Goal: Information Seeking & Learning: Learn about a topic

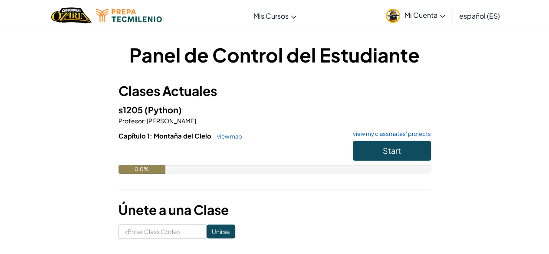
scroll to position [37, 0]
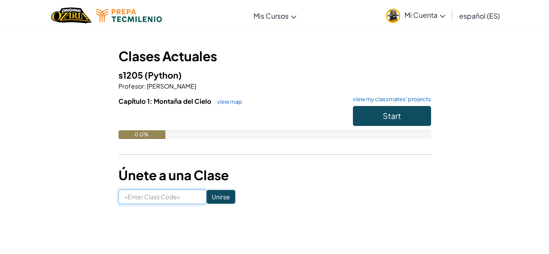
click at [160, 195] on input at bounding box center [162, 196] width 88 height 15
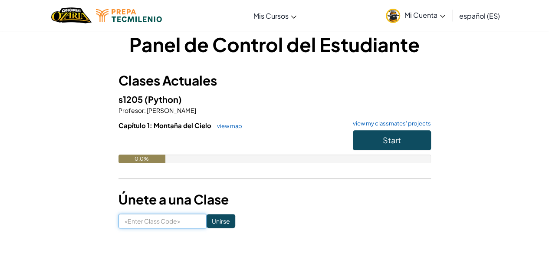
scroll to position [13, 0]
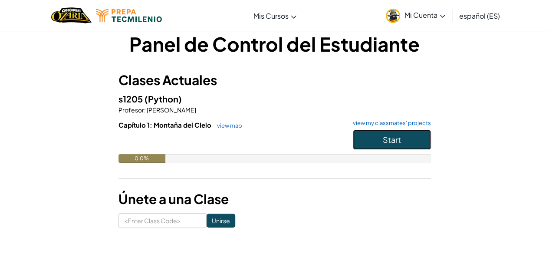
click at [421, 134] on button "Start" at bounding box center [392, 140] width 78 height 20
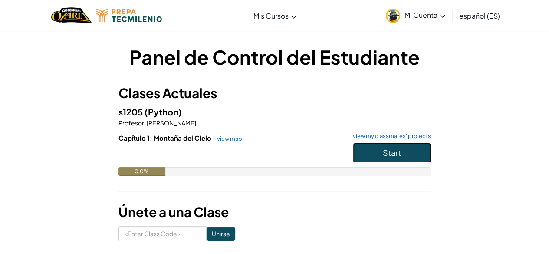
click at [417, 156] on button "Start" at bounding box center [392, 153] width 78 height 20
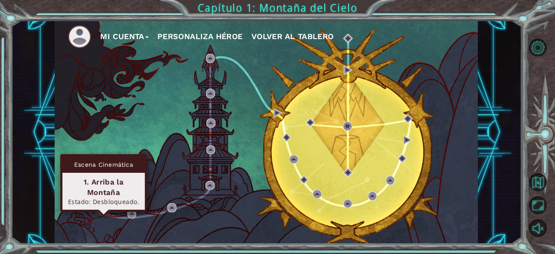
click at [101, 210] on img at bounding box center [103, 209] width 9 height 9
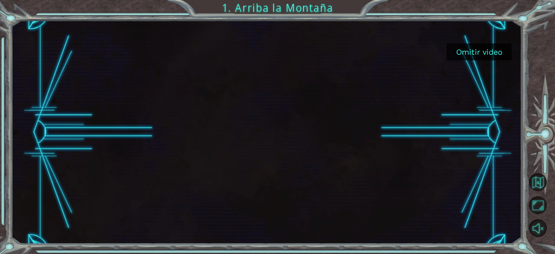
click at [101, 210] on div at bounding box center [266, 131] width 397 height 223
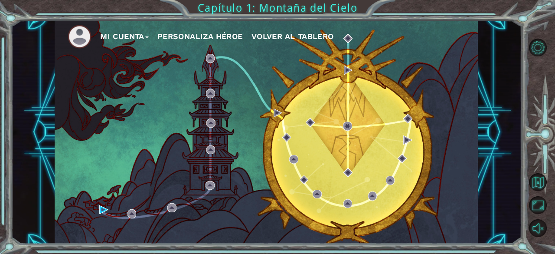
click at [222, 39] on button "Personaliza Héroe" at bounding box center [199, 36] width 85 height 13
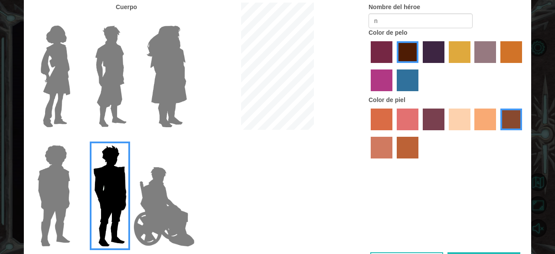
click at [167, 196] on img at bounding box center [164, 206] width 68 height 87
click at [186, 139] on input "Hero Jamie" at bounding box center [186, 139] width 0 height 0
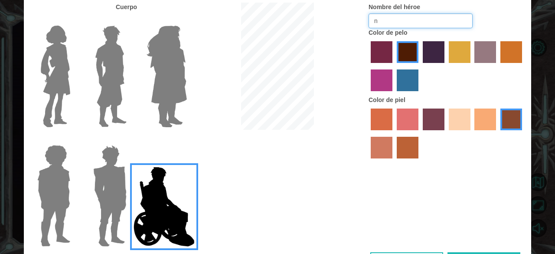
click at [399, 23] on input "n" at bounding box center [421, 20] width 104 height 15
type input "ng"
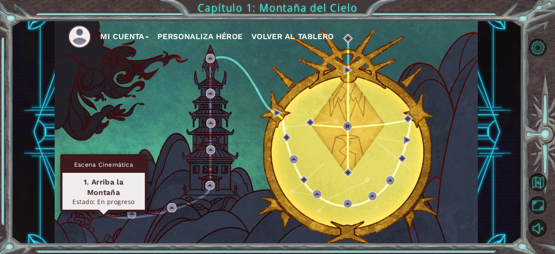
drag, startPoint x: 97, startPoint y: 212, endPoint x: 101, endPoint y: 209, distance: 4.9
click at [101, 209] on div "Mi Cuenta Personaliza Héroe Volver al Tablero" at bounding box center [266, 131] width 423 height 223
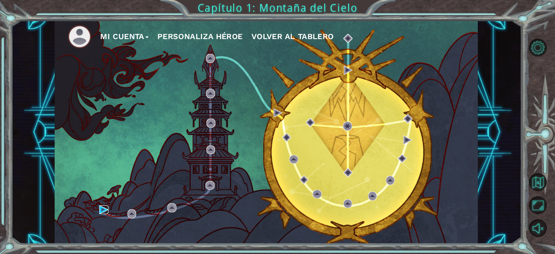
click at [101, 209] on img at bounding box center [103, 209] width 9 height 9
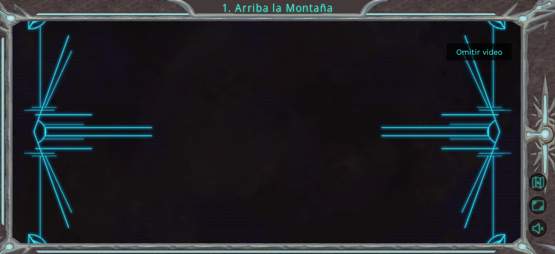
click at [480, 54] on button "Omitir video" at bounding box center [479, 51] width 65 height 17
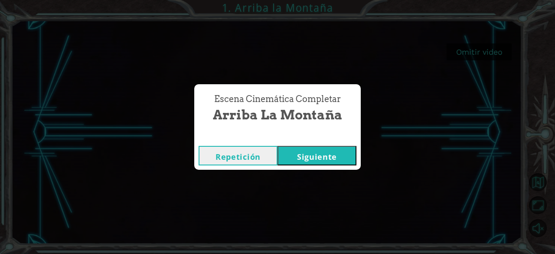
click at [332, 156] on button "Siguiente" at bounding box center [317, 156] width 79 height 20
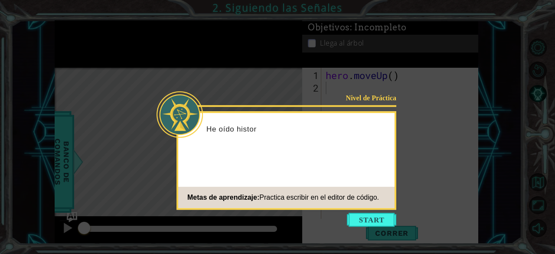
click at [332, 156] on div "Nivel de Práctica He oído histor Metas de aprendizaje: Practica escribir en el …" at bounding box center [286, 160] width 220 height 98
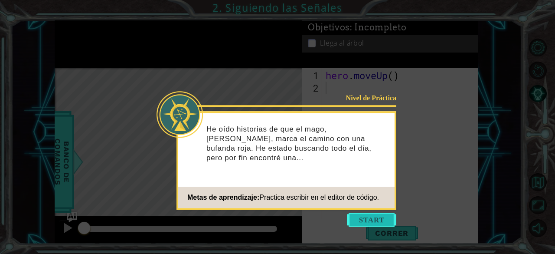
click at [369, 223] on button "Start" at bounding box center [371, 219] width 49 height 14
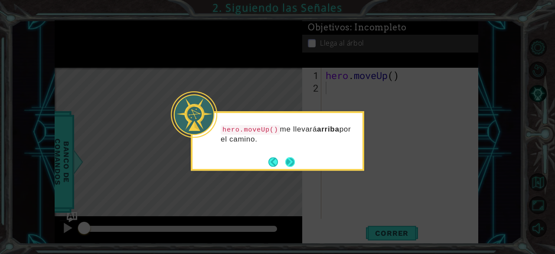
click at [291, 158] on button "Next" at bounding box center [290, 162] width 10 height 10
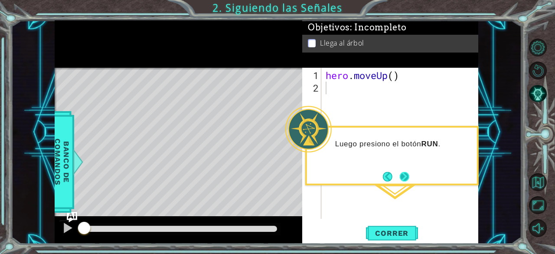
click at [403, 174] on button "Next" at bounding box center [405, 177] width 10 height 10
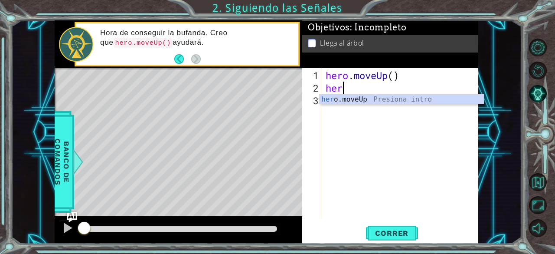
type textarea "hero"
click at [382, 97] on div "hero .moveUp Presiona intro" at bounding box center [402, 109] width 164 height 31
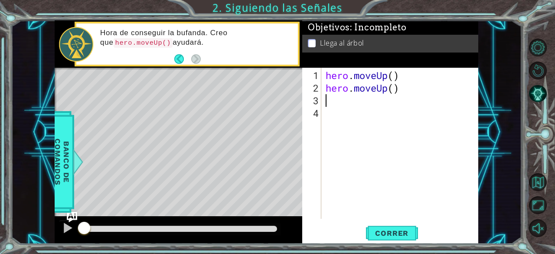
scroll to position [0, 0]
click at [393, 239] on button "Correr" at bounding box center [392, 233] width 52 height 18
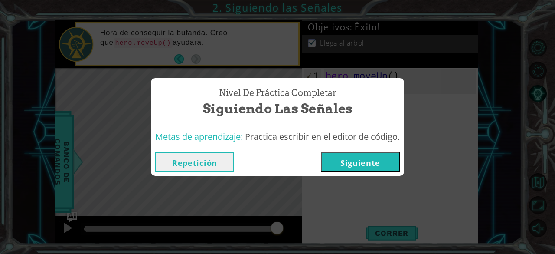
click at [373, 163] on button "Siguiente" at bounding box center [360, 162] width 79 height 20
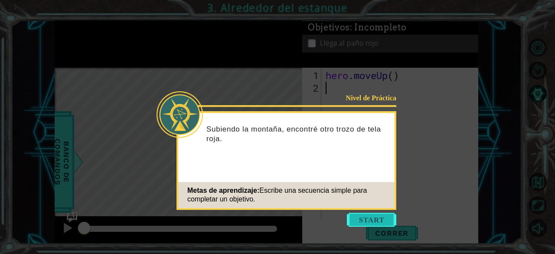
click at [377, 217] on button "Start" at bounding box center [371, 219] width 49 height 14
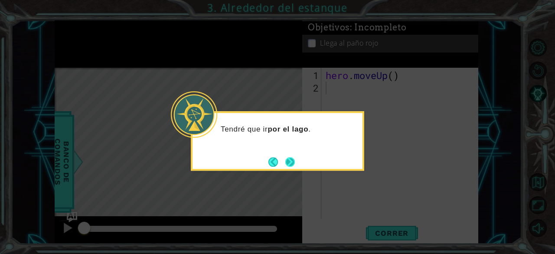
click at [295, 164] on button "Next" at bounding box center [290, 162] width 10 height 10
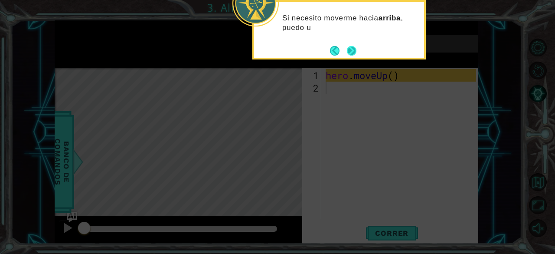
click at [356, 52] on button "Next" at bounding box center [352, 51] width 10 height 10
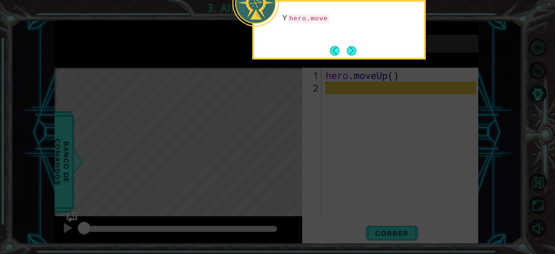
click at [356, 52] on button "Next" at bounding box center [352, 51] width 10 height 10
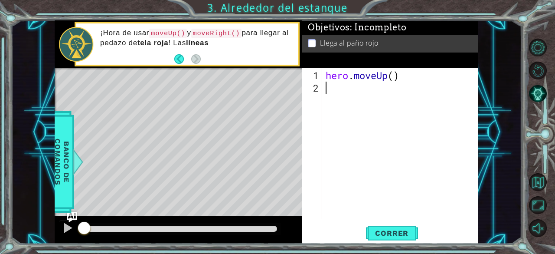
click at [350, 89] on div "hero . moveUp ( )" at bounding box center [402, 157] width 157 height 176
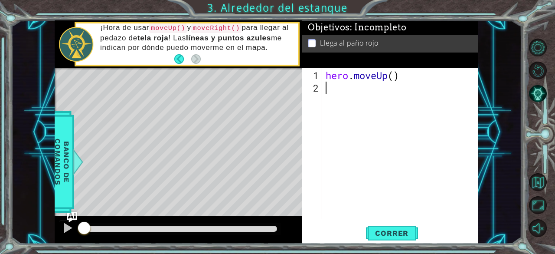
type textarea "h"
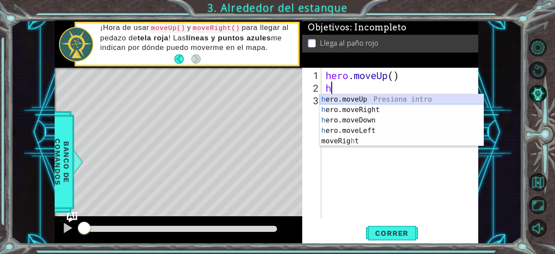
click at [359, 101] on div "h ero.moveUp Presiona intro h ero.moveRight Presiona intro h ero.moveDown Presi…" at bounding box center [402, 130] width 164 height 73
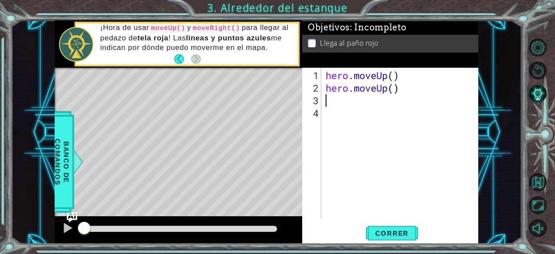
type textarea "h"
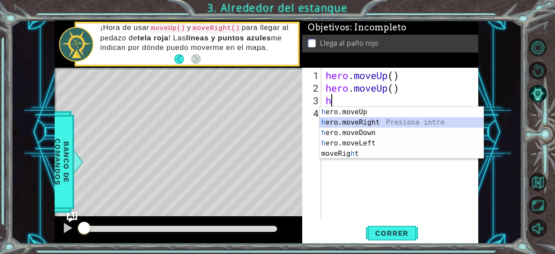
click at [358, 121] on div "h ero.moveUp Presiona intro h ero.moveRight Presiona intro h ero.moveDown Presi…" at bounding box center [402, 143] width 164 height 73
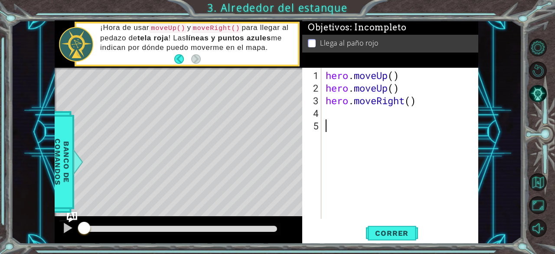
click at [358, 121] on div "hero . moveUp ( ) hero . moveUp ( ) hero . moveRight ( )" at bounding box center [402, 157] width 157 height 176
click at [355, 115] on div "hero . moveUp ( ) hero . moveUp ( ) hero . moveRight ( )" at bounding box center [402, 157] width 157 height 176
type textarea "h"
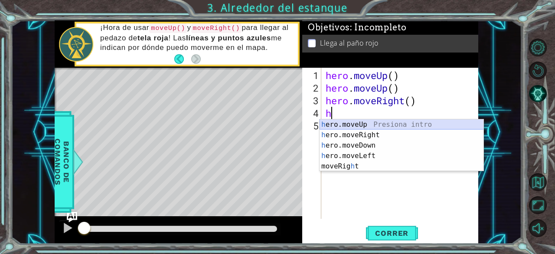
click at [360, 125] on div "h ero.moveUp Presiona intro h ero.moveRight Presiona intro h ero.moveDown Presi…" at bounding box center [402, 155] width 164 height 73
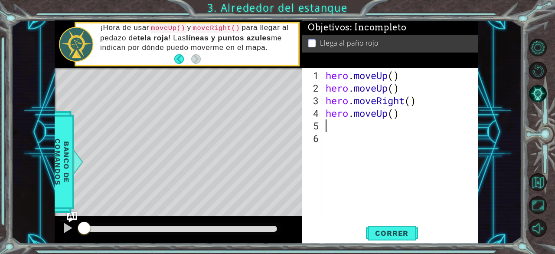
click at [360, 125] on div "hero . moveUp ( ) hero . moveUp ( ) hero . moveRight ( ) hero . moveUp ( )" at bounding box center [402, 157] width 157 height 176
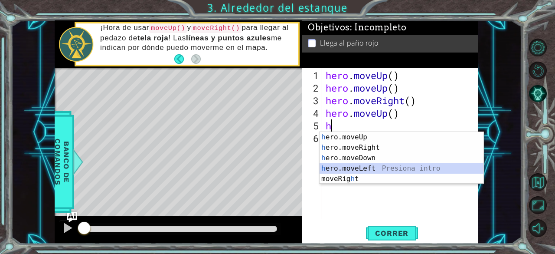
click at [369, 163] on div "h ero.moveUp Presiona intro h ero.moveRight Presiona intro h ero.moveDown Presi…" at bounding box center [402, 168] width 164 height 73
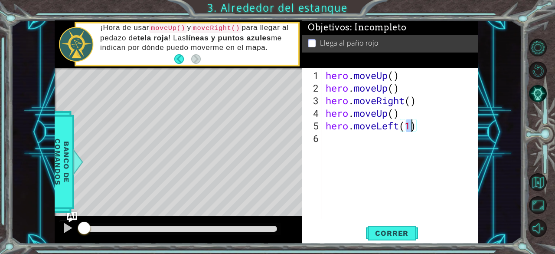
scroll to position [0, 3]
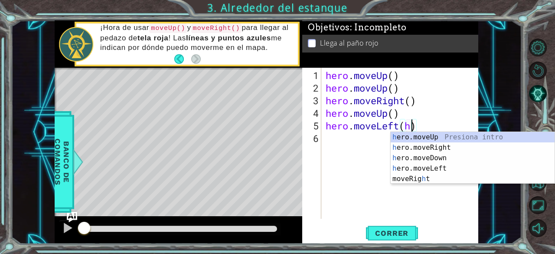
type textarea "hero.moveLeft()"
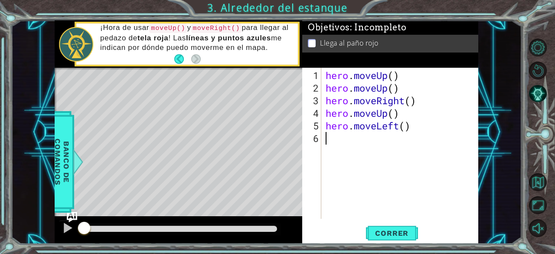
click at [374, 140] on div "hero . moveUp ( ) hero . moveUp ( ) hero . moveRight ( ) hero . moveUp ( ) hero…" at bounding box center [402, 157] width 157 height 176
type textarea "h"
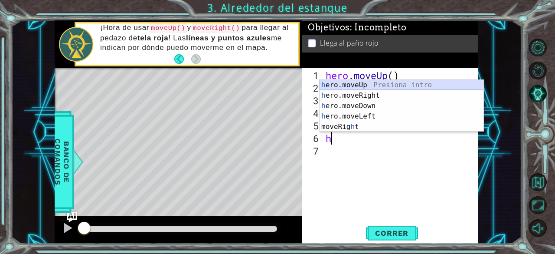
click at [374, 81] on div "h ero.moveUp Presiona intro h ero.moveRight Presiona intro h ero.moveDown Presi…" at bounding box center [402, 116] width 164 height 73
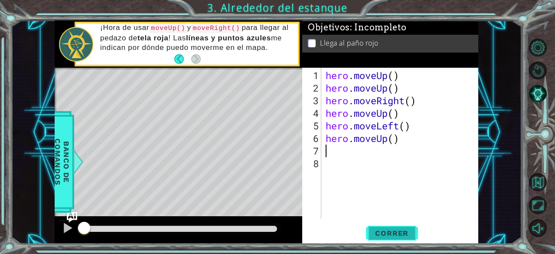
click at [386, 235] on span "Correr" at bounding box center [391, 233] width 51 height 9
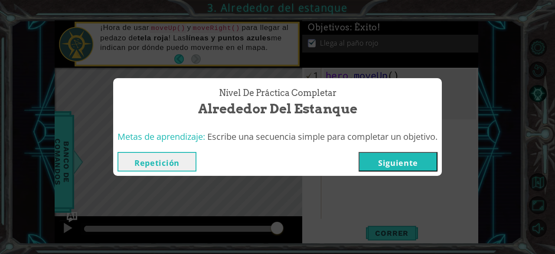
click at [170, 157] on button "Repetición" at bounding box center [157, 162] width 79 height 20
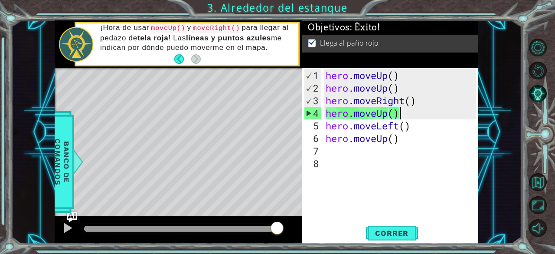
click at [419, 110] on div "hero . moveUp ( ) hero . moveUp ( ) hero . moveRight ( ) hero . moveUp ( ) hero…" at bounding box center [402, 157] width 157 height 176
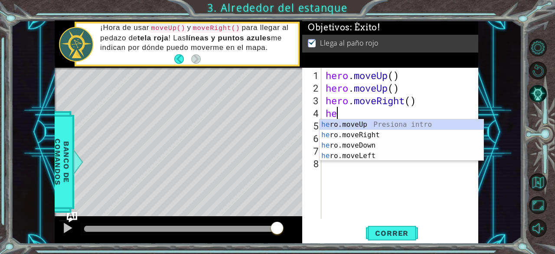
type textarea "h"
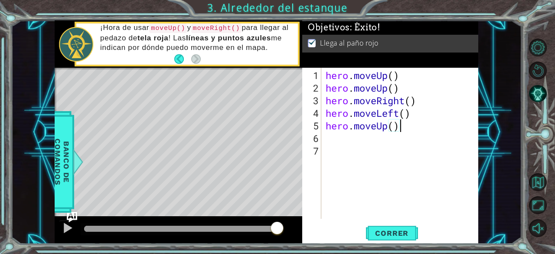
click at [406, 131] on div "hero . moveUp ( ) hero . moveUp ( ) hero . moveRight ( ) hero . moveLeft ( ) he…" at bounding box center [402, 157] width 157 height 176
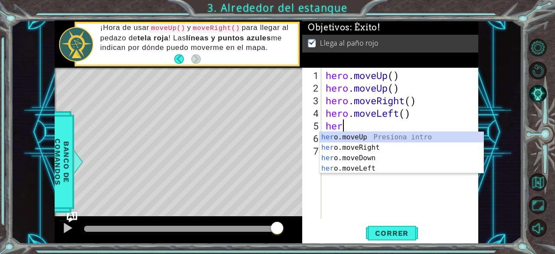
type textarea "h"
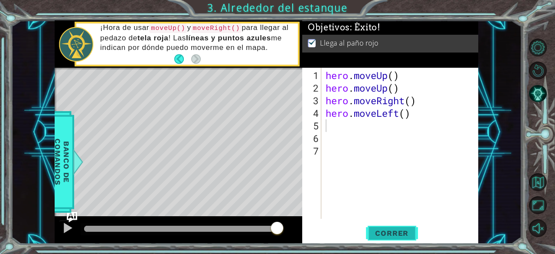
click at [391, 230] on span "Correr" at bounding box center [391, 233] width 51 height 9
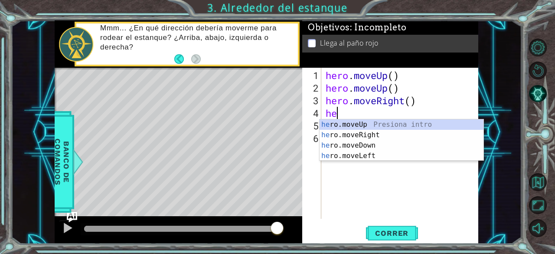
type textarea "h"
click at [369, 121] on div "h ero.moveUp Presiona intro h ero.moveRight Presiona intro h ero.moveDown Presi…" at bounding box center [402, 155] width 164 height 73
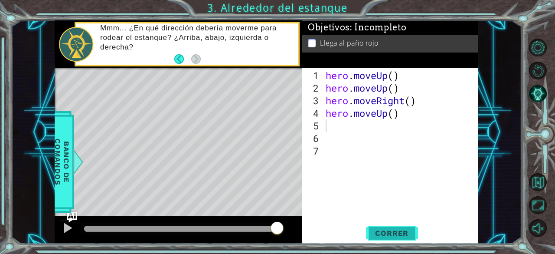
click at [389, 234] on span "Correr" at bounding box center [391, 233] width 51 height 9
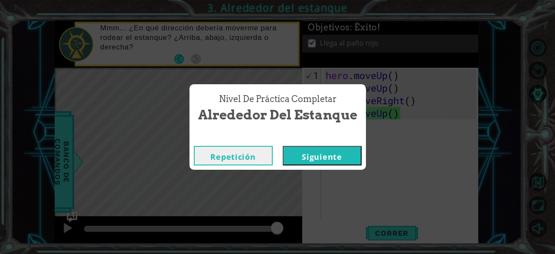
click at [335, 154] on button "Siguiente" at bounding box center [322, 156] width 79 height 20
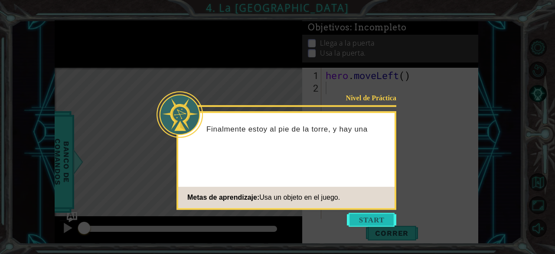
click at [376, 218] on button "Start" at bounding box center [371, 219] width 49 height 14
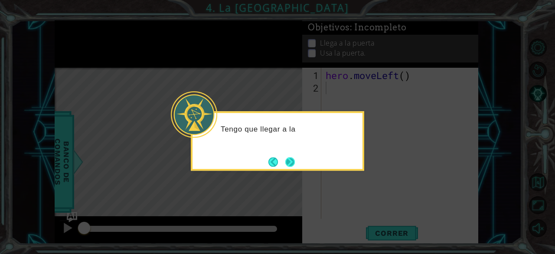
click at [295, 160] on button "Next" at bounding box center [290, 162] width 10 height 10
click at [297, 160] on div "Ento" at bounding box center [277, 140] width 173 height 59
click at [295, 160] on button "Next" at bounding box center [290, 162] width 10 height 10
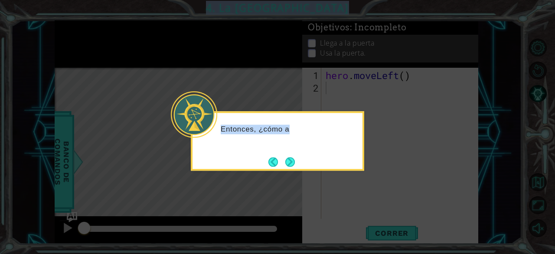
click at [297, 160] on icon at bounding box center [277, 127] width 555 height 254
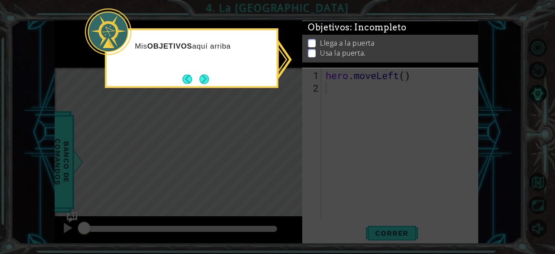
click at [289, 109] on icon at bounding box center [277, 127] width 555 height 254
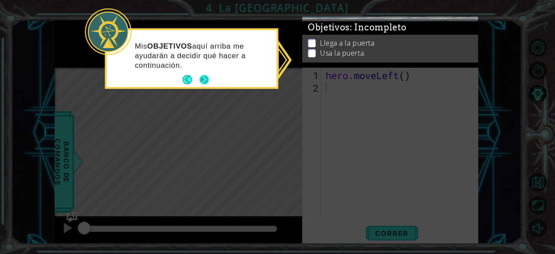
click at [206, 80] on button "Next" at bounding box center [204, 80] width 10 height 10
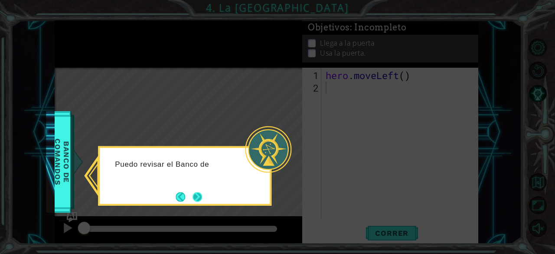
click at [200, 196] on button "Next" at bounding box center [198, 197] width 10 height 10
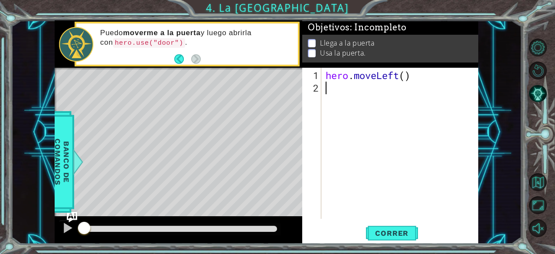
type textarea "h"
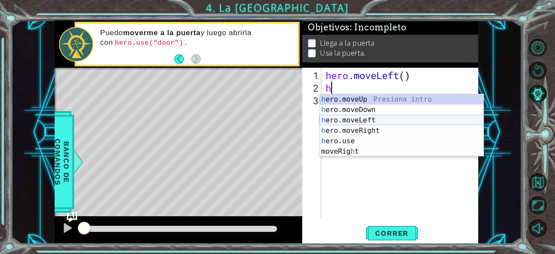
click at [361, 123] on div "h ero.moveUp Presiona intro h ero.moveDown Presiona intro h ero.moveLeft Presio…" at bounding box center [402, 135] width 164 height 83
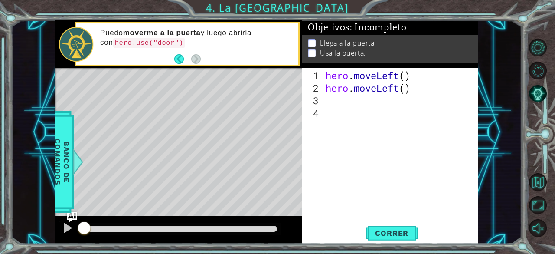
type textarea "h"
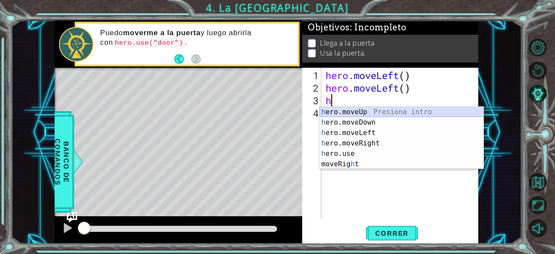
click at [362, 112] on div "h ero.moveUp Presiona intro h ero.moveDown Presiona intro h ero.moveLeft Presio…" at bounding box center [402, 148] width 164 height 83
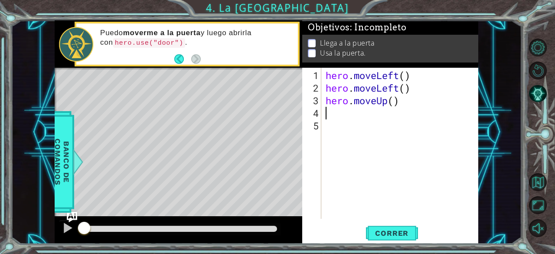
type textarea "h"
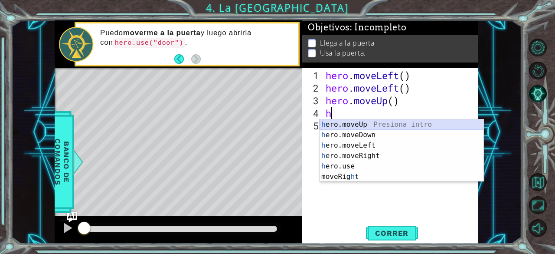
click at [357, 123] on div "h ero.moveUp Presiona intro h ero.moveDown Presiona intro h ero.moveLeft Presio…" at bounding box center [402, 160] width 164 height 83
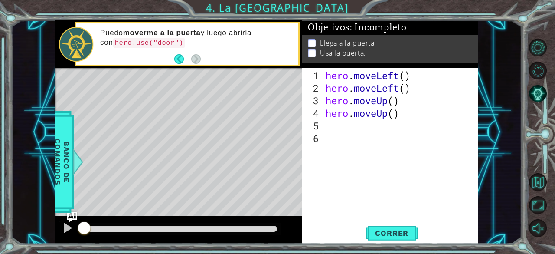
type textarea "h"
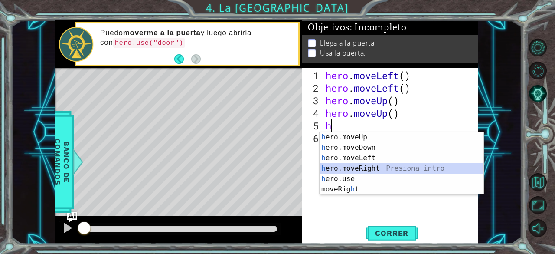
click at [363, 164] on div "h ero.moveUp Presiona intro h ero.moveDown Presiona intro h ero.moveLeft Presio…" at bounding box center [402, 173] width 164 height 83
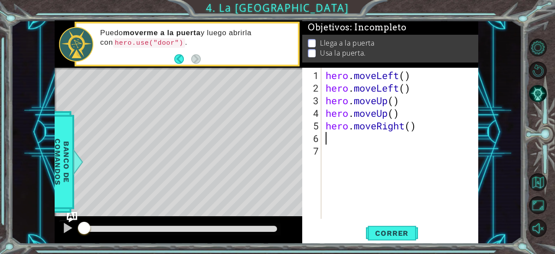
type textarea "h"
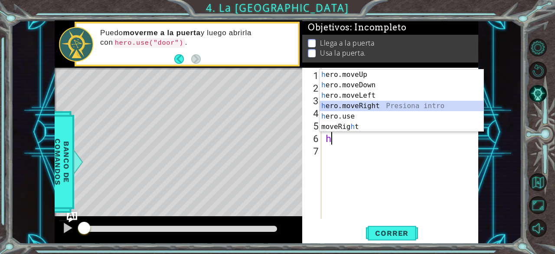
click at [361, 103] on div "h ero.moveUp Presiona intro h ero.moveDown Presiona intro h ero.moveLeft Presio…" at bounding box center [402, 110] width 164 height 83
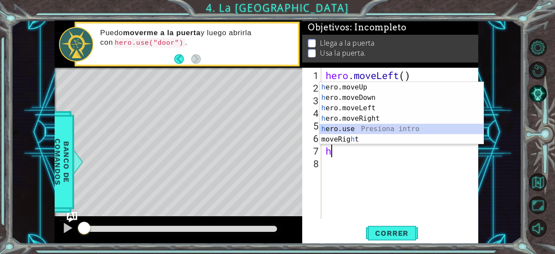
click at [364, 129] on div "h ero.moveUp Presiona intro h ero.moveDown Presiona intro h ero.moveLeft Presio…" at bounding box center [402, 123] width 164 height 83
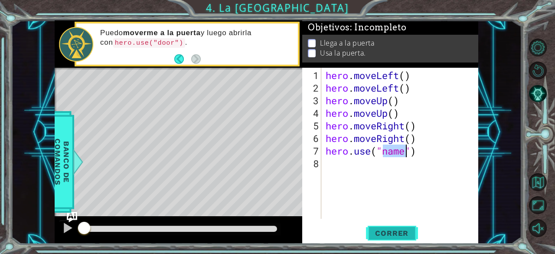
click at [401, 228] on button "Correr" at bounding box center [392, 233] width 52 height 18
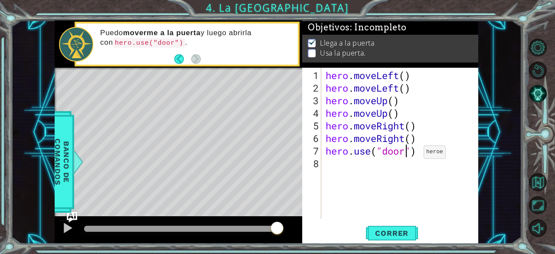
scroll to position [0, 3]
type textarea "hero.use("door")"
click at [376, 239] on button "Correr" at bounding box center [392, 233] width 52 height 18
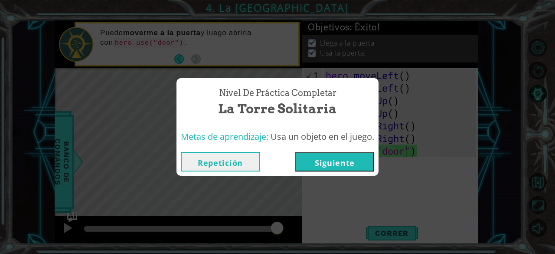
click at [339, 163] on button "Siguiente" at bounding box center [334, 162] width 79 height 20
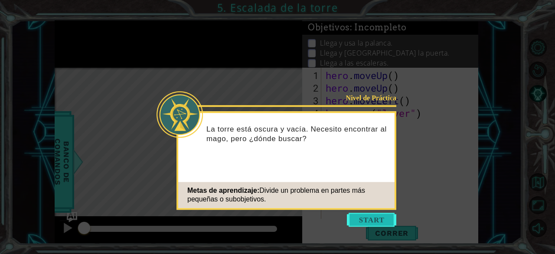
click at [386, 225] on button "Start" at bounding box center [371, 219] width 49 height 14
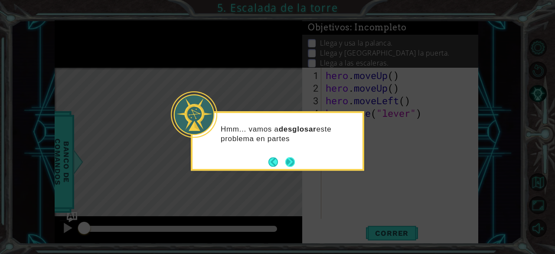
click at [291, 161] on button "Next" at bounding box center [290, 162] width 10 height 10
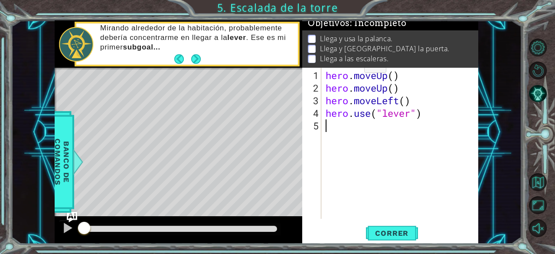
scroll to position [13, 0]
click at [386, 228] on button "Correr" at bounding box center [392, 233] width 52 height 18
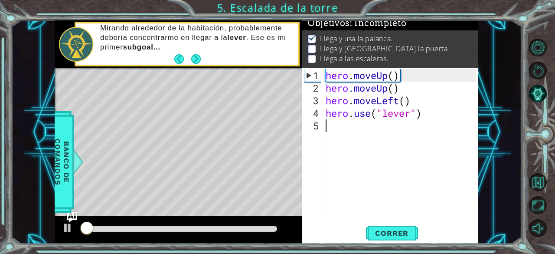
scroll to position [8, 0]
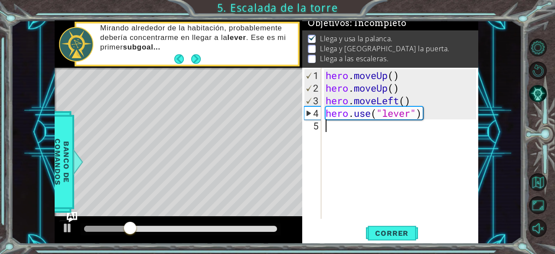
click at [349, 132] on div "hero . moveUp ( ) hero . moveUp ( ) hero . moveLeft ( ) hero . use ( "lever" )" at bounding box center [402, 157] width 157 height 176
type textarea "h"
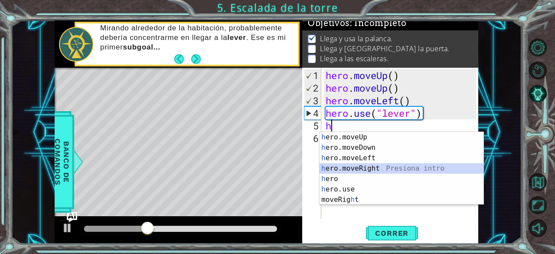
click at [360, 167] on div "h ero.moveUp Presiona intro h ero.moveDown Presiona intro h ero.moveLeft Presio…" at bounding box center [402, 179] width 164 height 94
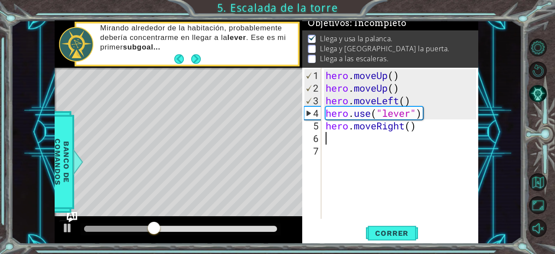
type textarea "h"
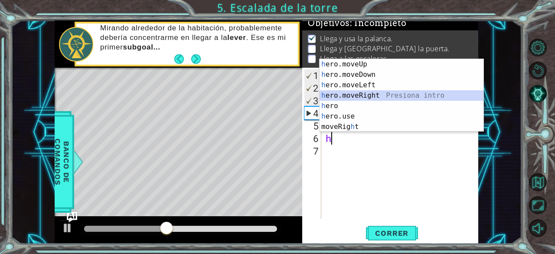
click at [368, 94] on div "h ero.moveUp Presiona intro h ero.moveDown Presiona intro h ero.moveLeft Presio…" at bounding box center [402, 106] width 164 height 94
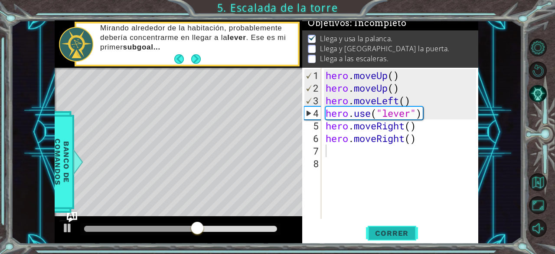
click at [397, 240] on button "Correr" at bounding box center [392, 233] width 52 height 18
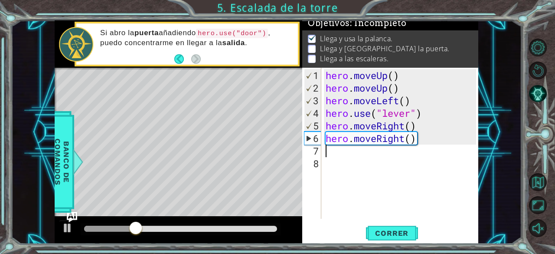
type textarea "h"
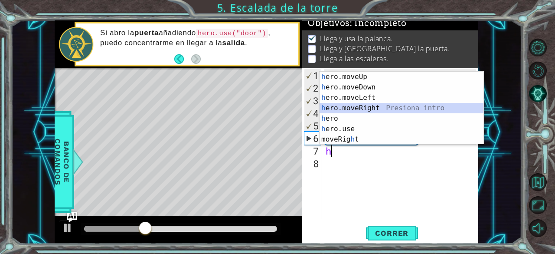
click at [369, 105] on div "h ero.moveUp Presiona intro h ero.moveDown Presiona intro h ero.moveLeft Presio…" at bounding box center [402, 119] width 164 height 94
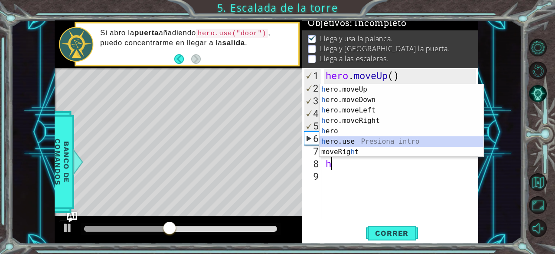
click at [363, 139] on div "h ero.moveUp Presiona intro h ero.moveDown Presiona intro h ero.moveLeft Presio…" at bounding box center [402, 131] width 164 height 94
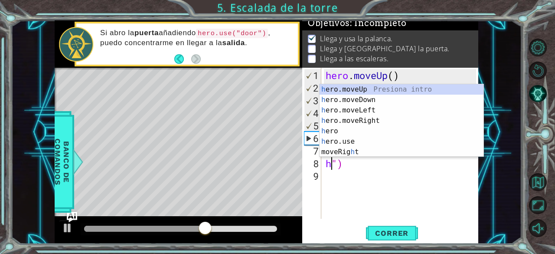
type textarea "")"
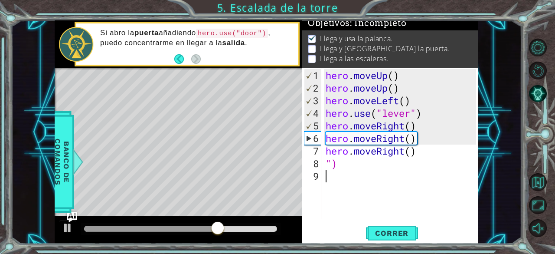
click at [361, 178] on div "hero . moveUp ( ) hero . moveUp ( ) hero . moveLeft ( ) hero . use ( "lever" ) …" at bounding box center [402, 157] width 157 height 176
click at [355, 157] on div "hero . moveUp ( ) hero . moveUp ( ) hero . moveLeft ( ) hero . use ( "lever" ) …" at bounding box center [402, 157] width 157 height 176
type textarea """
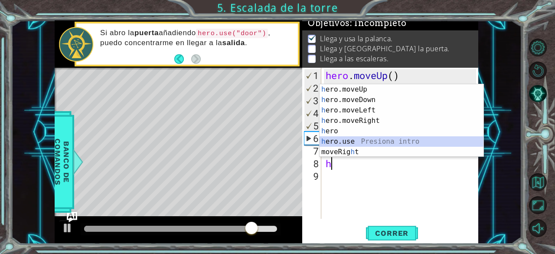
click at [353, 138] on div "h ero.moveUp Presiona intro h ero.moveDown Presiona intro h ero.moveLeft Presio…" at bounding box center [402, 131] width 164 height 94
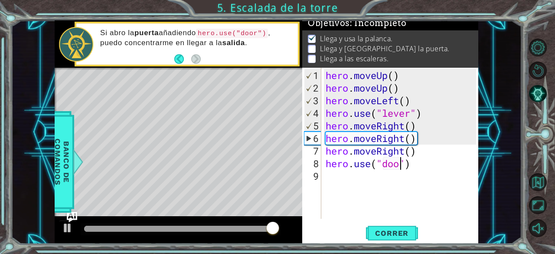
type textarea "hero.use("door")"
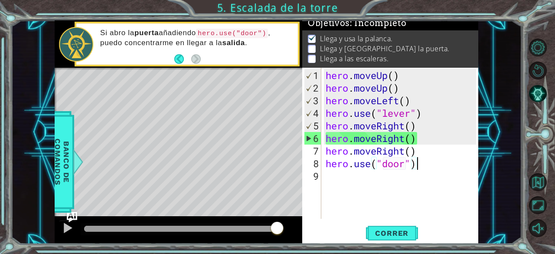
click at [430, 165] on div "hero . moveUp ( ) hero . moveUp ( ) hero . moveLeft ( ) hero . use ( "lever" ) …" at bounding box center [402, 157] width 157 height 176
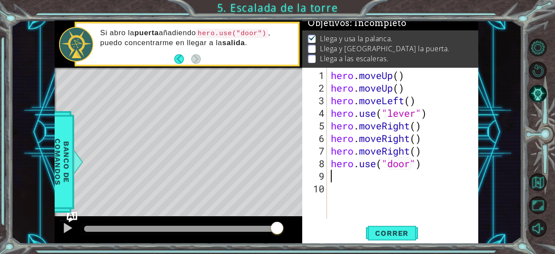
type textarea "h"
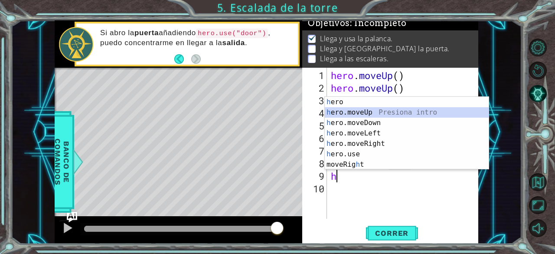
click at [372, 107] on div "h ero Presiona intro h ero.moveUp Presiona intro h ero.moveDown Presiona intro …" at bounding box center [407, 144] width 164 height 94
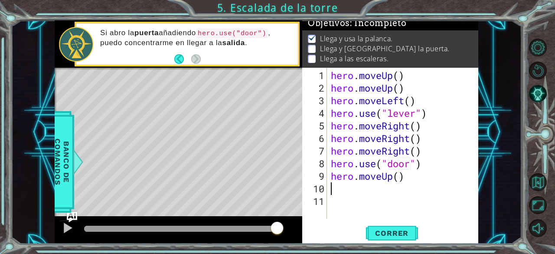
type textarea "h"
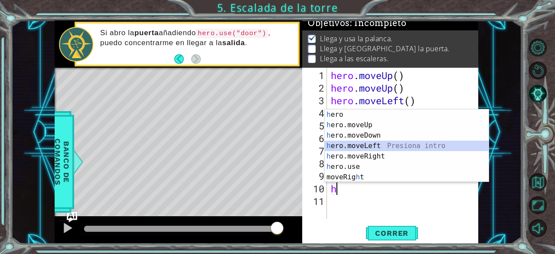
click at [373, 141] on div "h ero Presiona intro h ero.moveUp Presiona intro h ero.moveDown Presiona intro …" at bounding box center [407, 156] width 164 height 94
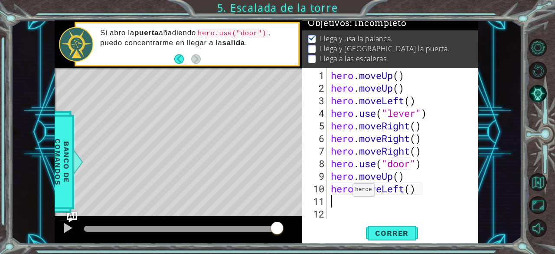
type textarea "h"
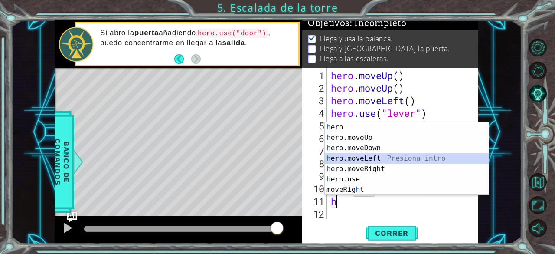
click at [371, 157] on div "h ero Presiona intro h ero.moveUp Presiona intro h ero.moveDown Presiona intro …" at bounding box center [407, 169] width 164 height 94
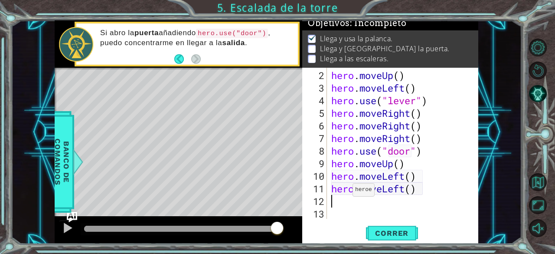
scroll to position [13, 0]
type textarea "h"
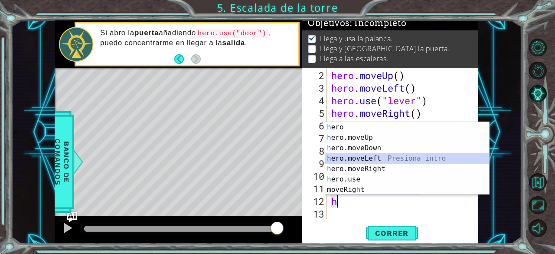
click at [363, 159] on div "h ero Presiona intro h ero.moveUp Presiona intro h ero.moveDown Presiona intro …" at bounding box center [407, 169] width 164 height 94
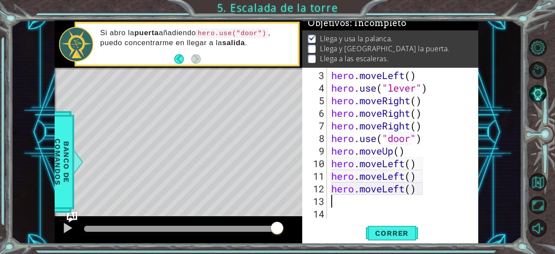
scroll to position [25, 0]
type textarea "h"
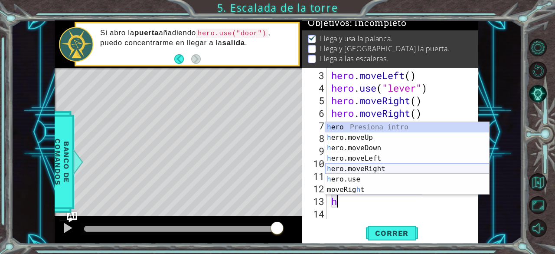
click at [354, 172] on div "h ero Presiona intro h ero.moveUp Presiona intro h ero.moveDown Presiona intro …" at bounding box center [407, 169] width 164 height 94
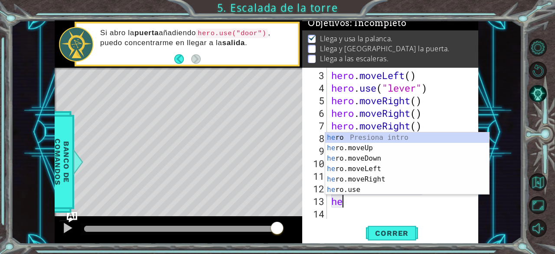
type textarea "h"
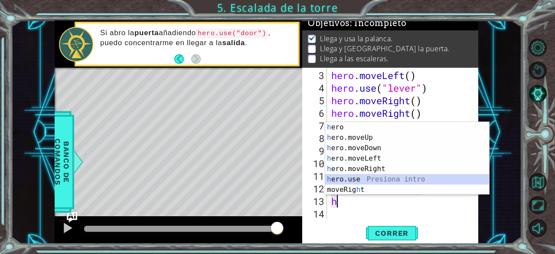
click at [374, 182] on div "h ero Presiona intro h ero.moveUp Presiona intro h ero.moveDown Presiona intro …" at bounding box center [407, 169] width 164 height 94
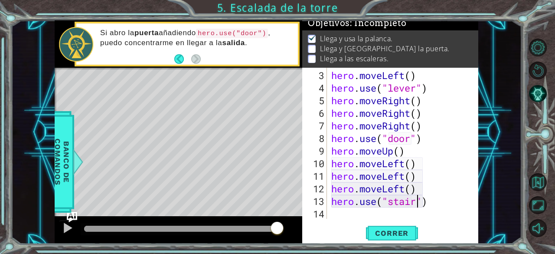
scroll to position [0, 4]
click at [403, 235] on span "Correr" at bounding box center [391, 233] width 51 height 9
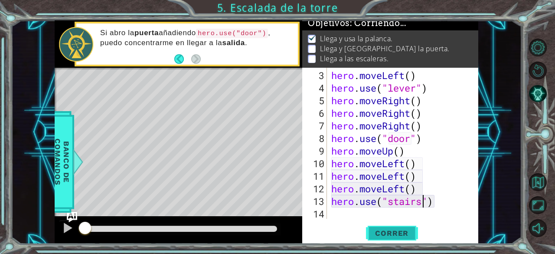
scroll to position [0, 0]
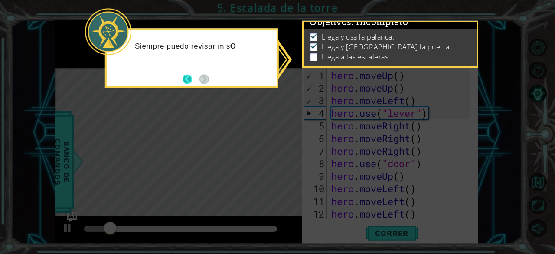
click at [187, 78] on button "Back" at bounding box center [191, 79] width 17 height 10
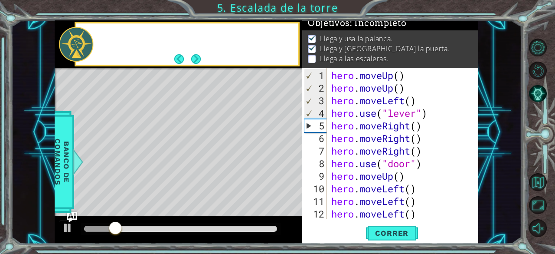
scroll to position [6, 0]
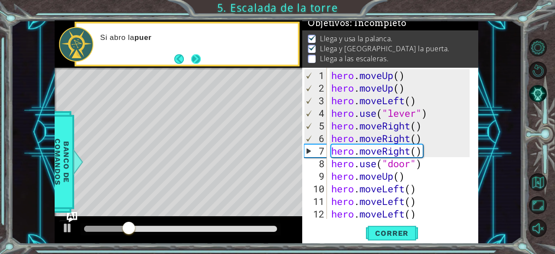
click at [193, 64] on button "Next" at bounding box center [196, 59] width 10 height 10
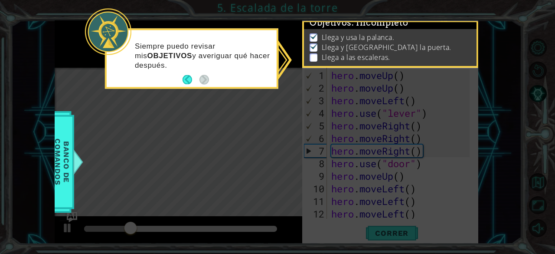
scroll to position [8, 0]
click at [193, 80] on button "Back" at bounding box center [191, 80] width 17 height 10
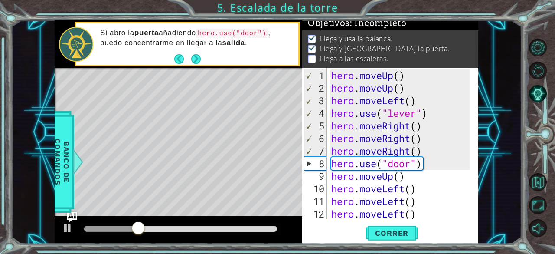
scroll to position [6, 0]
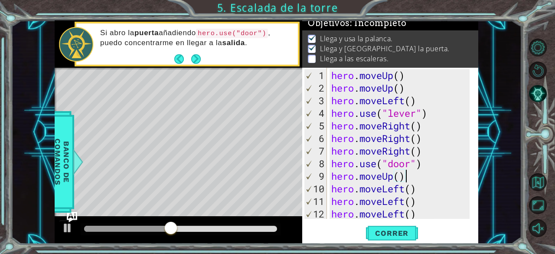
click at [407, 178] on div "hero . moveUp ( ) hero . moveUp ( ) hero . moveLeft ( ) hero . use ( "lever" ) …" at bounding box center [402, 157] width 145 height 176
type textarea "hero.moveUp()"
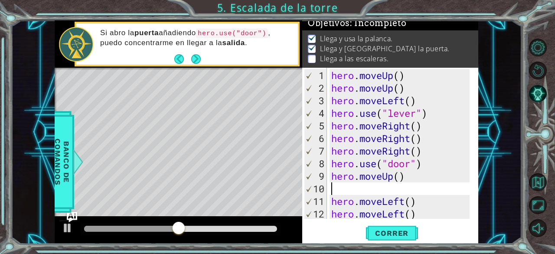
type textarea "h"
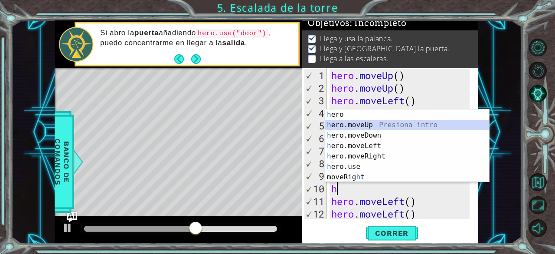
click at [366, 122] on div "h ero Presiona intro h ero.moveUp Presiona intro h ero.moveDown Presiona intro …" at bounding box center [407, 156] width 164 height 94
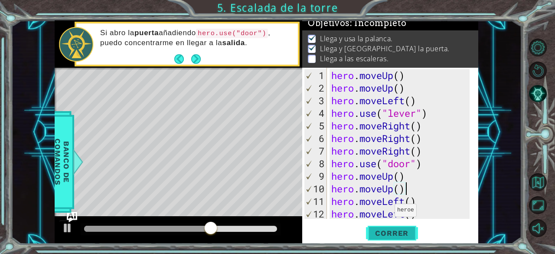
type textarea "hero.moveUp()"
click at [389, 233] on span "Correr" at bounding box center [391, 233] width 51 height 9
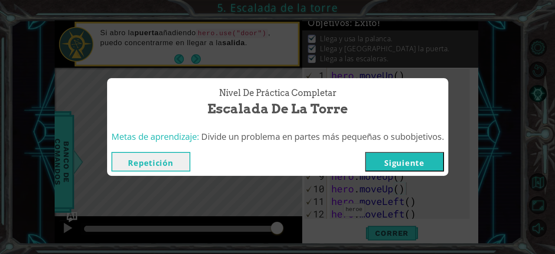
click at [405, 160] on button "Siguiente" at bounding box center [404, 162] width 79 height 20
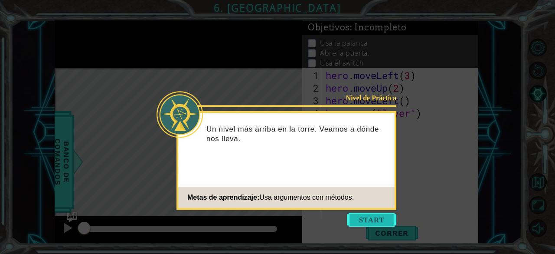
click at [373, 222] on button "Start" at bounding box center [371, 219] width 49 height 14
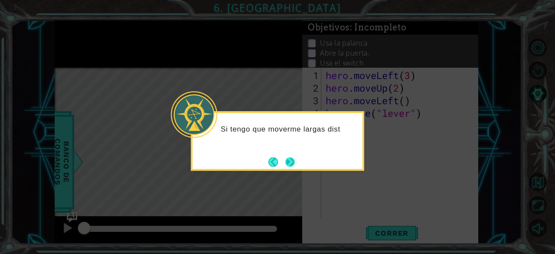
click at [295, 161] on button "Next" at bounding box center [290, 162] width 10 height 10
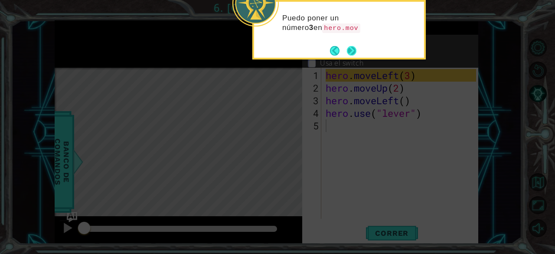
click at [350, 49] on button "Next" at bounding box center [352, 51] width 10 height 10
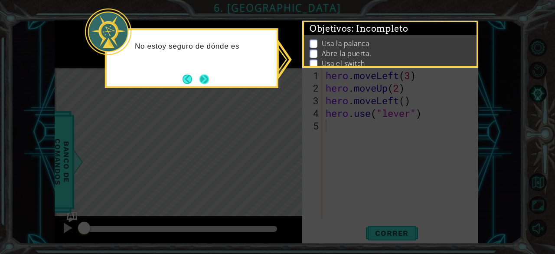
click at [209, 81] on button "Next" at bounding box center [204, 79] width 10 height 10
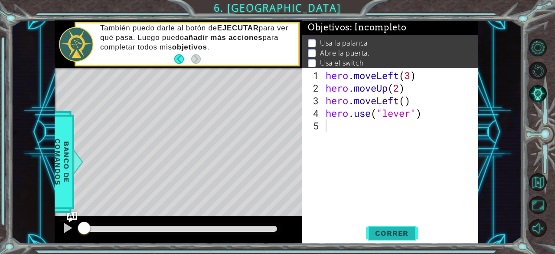
click at [384, 231] on span "Correr" at bounding box center [391, 233] width 51 height 9
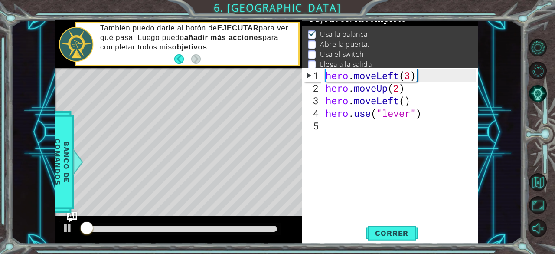
scroll to position [13, 0]
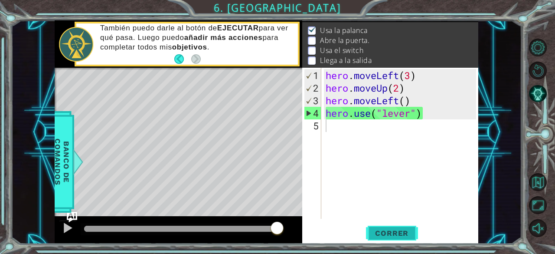
click at [386, 237] on span "Correr" at bounding box center [391, 233] width 51 height 9
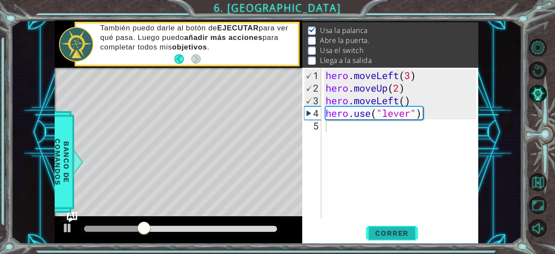
click at [391, 229] on span "Correr" at bounding box center [391, 233] width 51 height 9
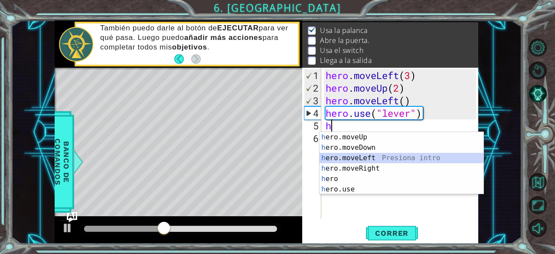
click at [367, 160] on div "h ero.moveUp Presiona intro h ero.moveDown Presiona intro h ero.moveLeft Presio…" at bounding box center [402, 173] width 164 height 83
type textarea "hero.moveLeft(1)"
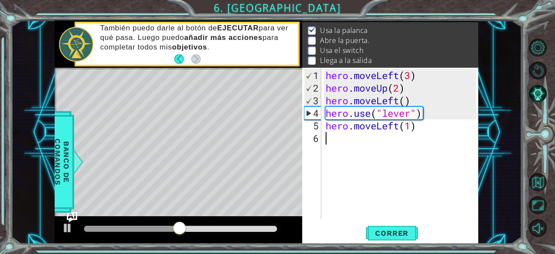
click at [460, 133] on div "hero . moveLeft ( 3 ) hero . moveUp ( 2 ) hero . moveLeft ( ) hero . use ( "lev…" at bounding box center [402, 157] width 157 height 176
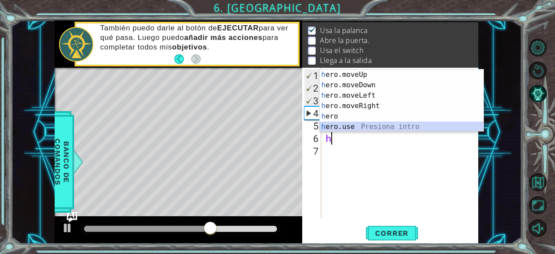
click at [351, 126] on div "h ero.moveUp Presiona intro h ero.moveDown Presiona intro h ero.moveLeft Presio…" at bounding box center [402, 110] width 164 height 83
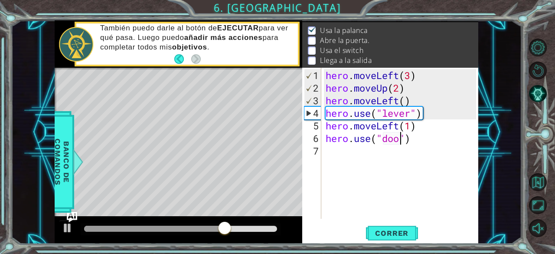
type textarea "hero.use("door")"
click at [340, 157] on div "hero . moveLeft ( 3 ) hero . moveUp ( 2 ) hero . moveLeft ( ) hero . use ( "lev…" at bounding box center [402, 157] width 157 height 176
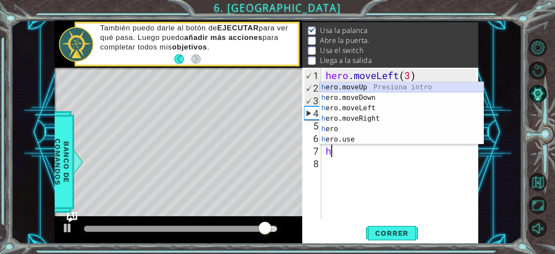
click at [356, 82] on div "h ero.moveUp Presiona intro h ero.moveDown Presiona intro h ero.moveLeft Presio…" at bounding box center [402, 123] width 164 height 83
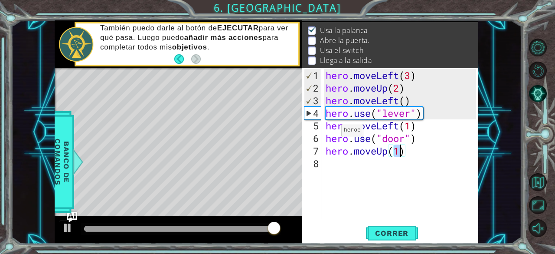
scroll to position [0, 3]
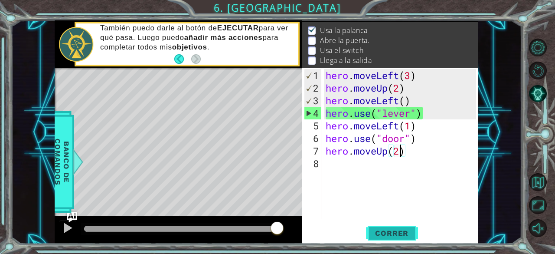
type textarea "hero.moveUp(2)"
click at [385, 227] on button "Correr" at bounding box center [392, 233] width 52 height 18
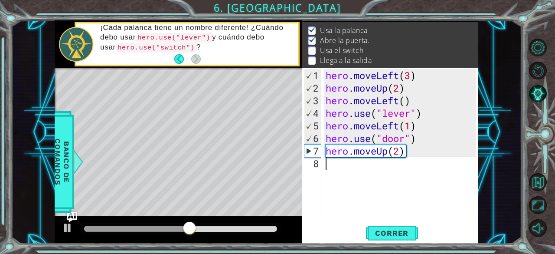
click at [389, 175] on div "hero . moveLeft ( 3 ) hero . moveUp ( 2 ) hero . moveLeft ( ) hero . use ( "lev…" at bounding box center [402, 157] width 157 height 176
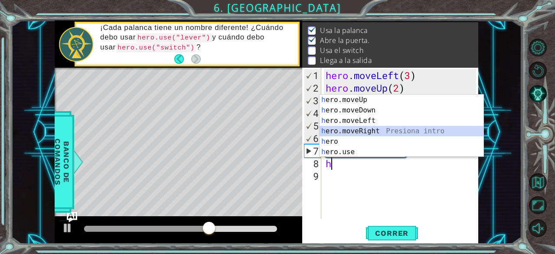
click at [370, 126] on div "h ero.moveUp Presiona intro h ero.moveDown Presiona intro h ero.moveLeft Presio…" at bounding box center [402, 136] width 164 height 83
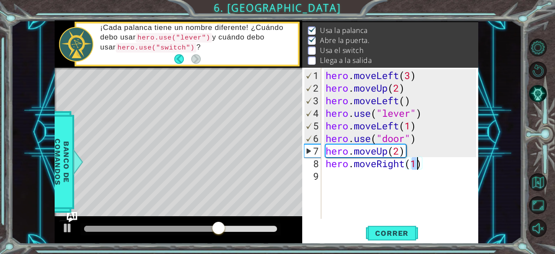
type textarea "hero.moveRight(2)"
click at [434, 164] on div "hero . moveLeft ( 3 ) hero . moveUp ( 2 ) hero . moveLeft ( ) hero . use ( "lev…" at bounding box center [402, 157] width 157 height 176
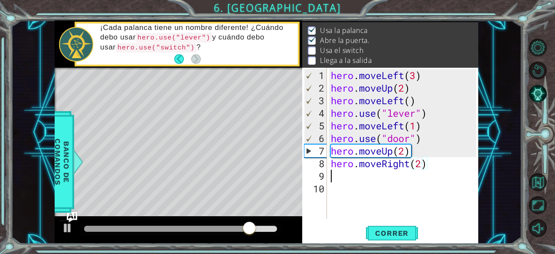
scroll to position [0, 0]
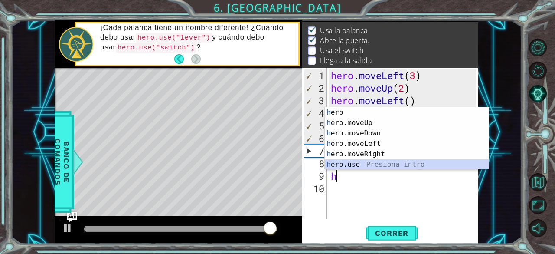
click at [364, 162] on div "h ero Presiona intro h ero.moveUp Presiona intro h ero.moveDown Presiona intro …" at bounding box center [407, 148] width 164 height 83
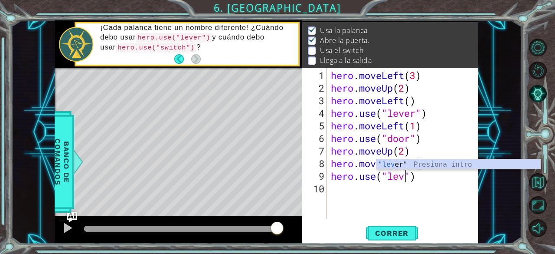
type textarea "hero.use("lever")"
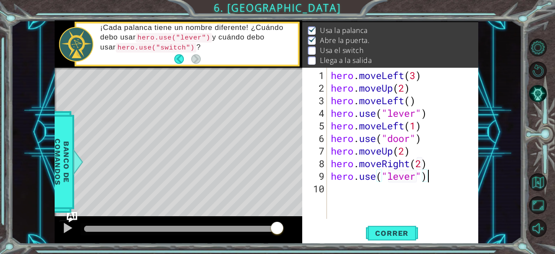
click at [429, 181] on div "hero . moveLeft ( 3 ) hero . moveUp ( 2 ) hero . moveLeft ( ) hero . use ( "lev…" at bounding box center [405, 157] width 152 height 176
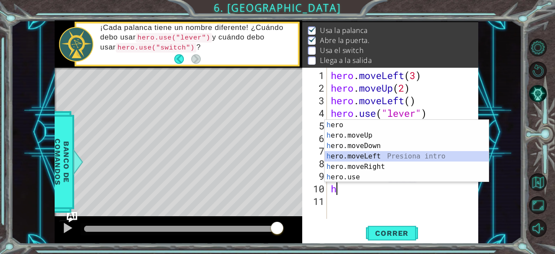
click at [370, 157] on div "h ero Presiona intro h ero.moveUp Presiona intro h ero.moveDown Presiona intro …" at bounding box center [407, 161] width 164 height 83
type textarea "hero.moveLeft(1)"
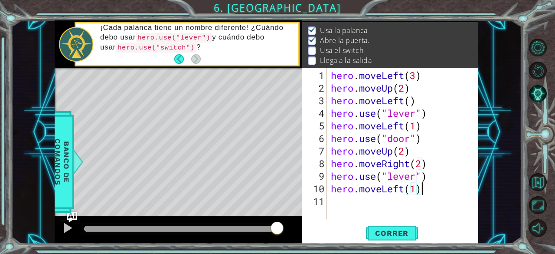
click at [441, 187] on div "hero . moveLeft ( 3 ) hero . moveUp ( 2 ) hero . moveLeft ( ) hero . use ( "lev…" at bounding box center [405, 157] width 152 height 176
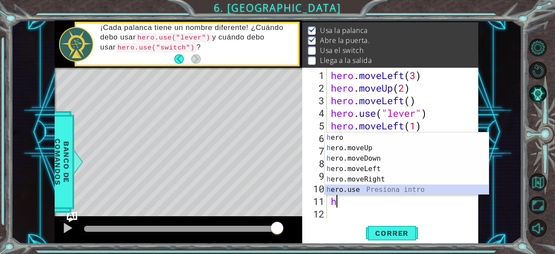
click at [417, 191] on div "h ero Presiona intro h ero.moveUp Presiona intro h ero.moveDown Presiona intro …" at bounding box center [407, 173] width 164 height 83
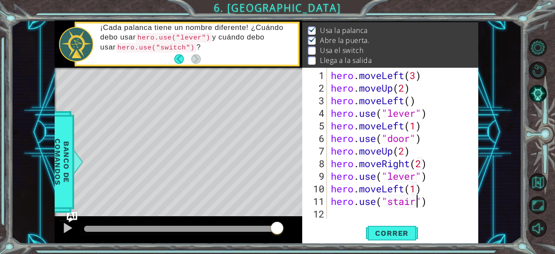
scroll to position [0, 4]
click at [402, 234] on span "Correr" at bounding box center [391, 233] width 51 height 9
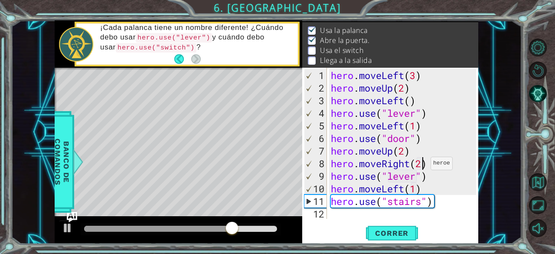
click at [423, 167] on div "hero . moveLeft ( 3 ) hero . moveUp ( 2 ) hero . moveLeft ( ) hero . use ( "lev…" at bounding box center [405, 157] width 152 height 176
click at [432, 163] on div "hero . moveLeft ( 3 ) hero . moveUp ( 2 ) hero . moveLeft ( ) hero . use ( "lev…" at bounding box center [405, 157] width 152 height 176
click at [431, 178] on div "hero . moveLeft ( 3 ) hero . moveUp ( 2 ) hero . moveLeft ( ) hero . use ( "lev…" at bounding box center [405, 157] width 152 height 176
type textarea "hero.use("lever")"
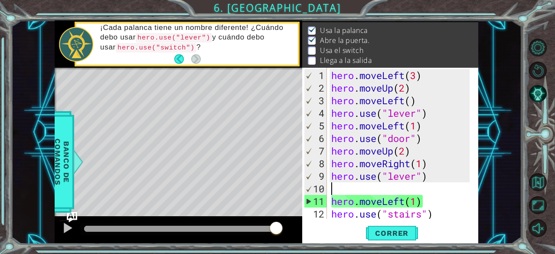
scroll to position [0, 0]
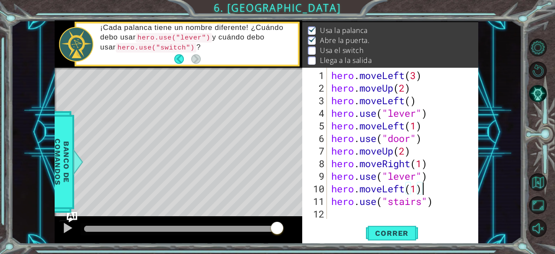
click at [427, 191] on div "hero . moveLeft ( 3 ) hero . moveUp ( 2 ) hero . moveLeft ( ) hero . use ( "lev…" at bounding box center [405, 157] width 151 height 176
click at [412, 235] on span "Correr" at bounding box center [391, 233] width 51 height 9
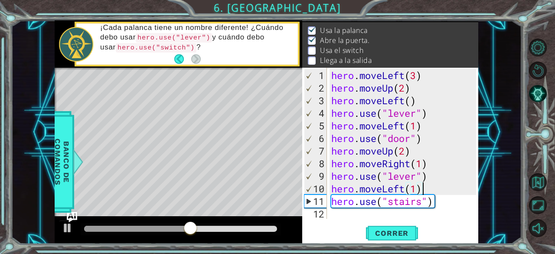
click at [429, 191] on div "hero . moveLeft ( 3 ) hero . moveUp ( 2 ) hero . moveLeft ( ) hero . use ( "lev…" at bounding box center [405, 157] width 151 height 176
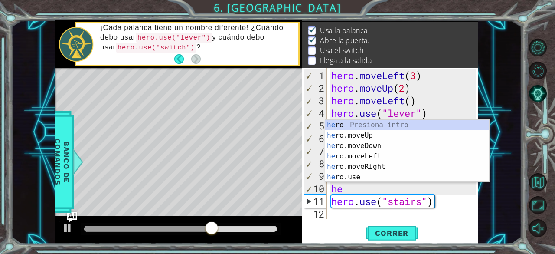
type textarea "h"
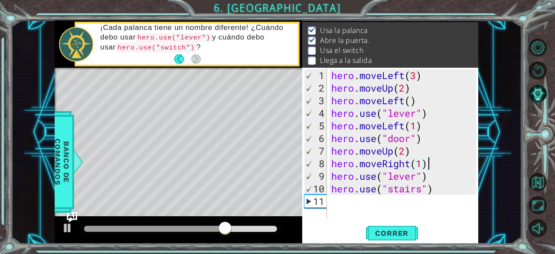
click at [431, 164] on div "hero . moveLeft ( 3 ) hero . moveUp ( 2 ) hero . moveLeft ( ) hero . use ( "lev…" at bounding box center [405, 157] width 151 height 176
click at [422, 163] on div "hero . moveLeft ( 3 ) hero . moveUp ( 2 ) hero . moveLeft ( ) hero . use ( "lev…" at bounding box center [405, 157] width 151 height 176
click at [435, 177] on div "hero . moveLeft ( 3 ) hero . moveUp ( 2 ) hero . moveLeft ( ) hero . use ( "lev…" at bounding box center [405, 157] width 151 height 176
type textarea "hero.use("lever")"
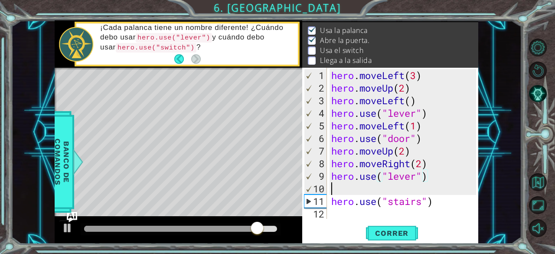
scroll to position [0, 0]
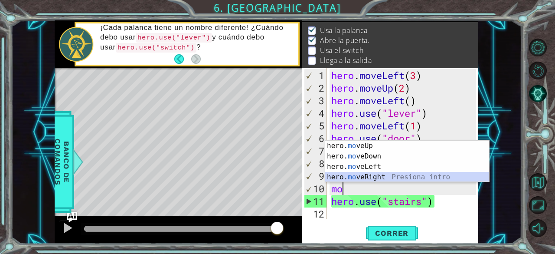
click at [402, 177] on div "hero. mo veUp Presiona intro hero. mo veDown Presiona intro hero. mo veLeft Pre…" at bounding box center [407, 171] width 164 height 62
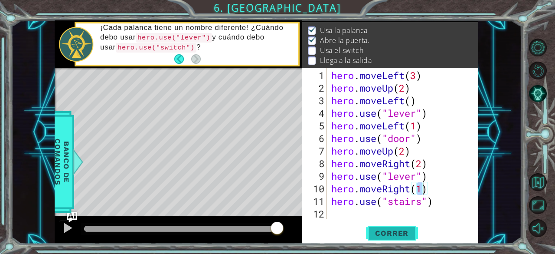
click at [395, 242] on button "Correr" at bounding box center [392, 233] width 52 height 18
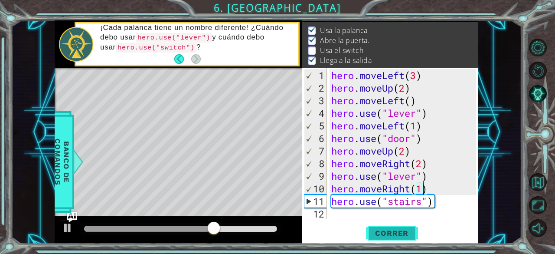
click at [386, 239] on button "Correr" at bounding box center [392, 233] width 52 height 18
click at [380, 230] on span "Correr" at bounding box center [391, 233] width 51 height 9
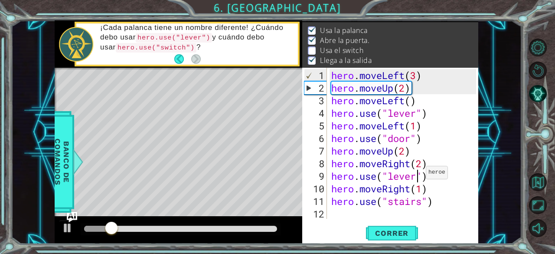
click at [418, 176] on div "hero . moveLeft ( 3 ) hero . moveUp ( 2 ) hero . moveLeft ( ) hero . use ( "lev…" at bounding box center [405, 157] width 151 height 176
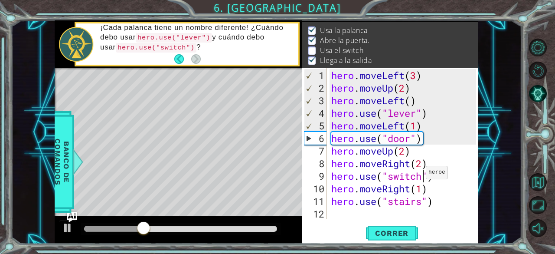
scroll to position [0, 4]
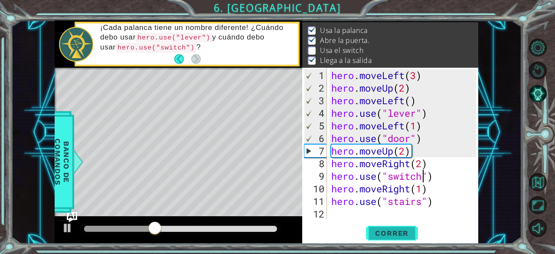
type textarea "hero.use("switch")"
click at [408, 229] on span "Correr" at bounding box center [391, 233] width 51 height 9
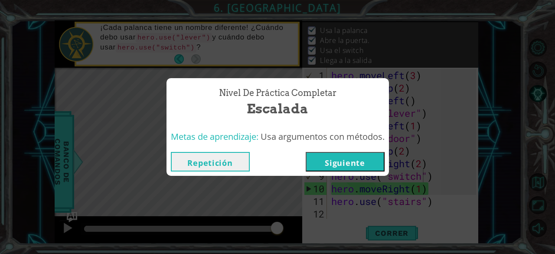
click at [360, 165] on button "Siguiente" at bounding box center [345, 162] width 79 height 20
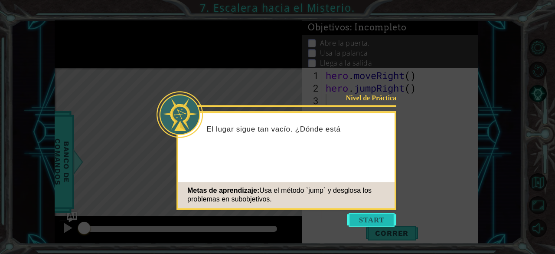
click at [368, 215] on button "Start" at bounding box center [371, 219] width 49 height 14
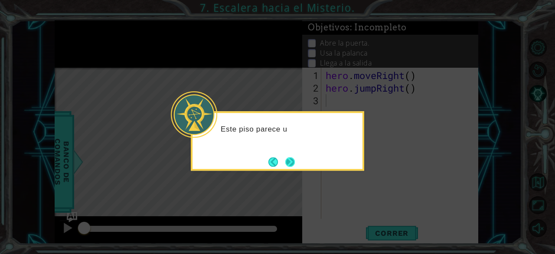
click at [286, 158] on button "Next" at bounding box center [290, 162] width 10 height 10
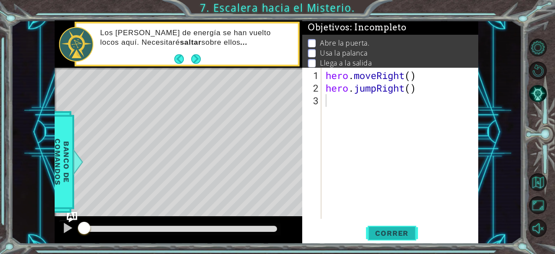
click at [391, 241] on button "Correr" at bounding box center [392, 233] width 52 height 18
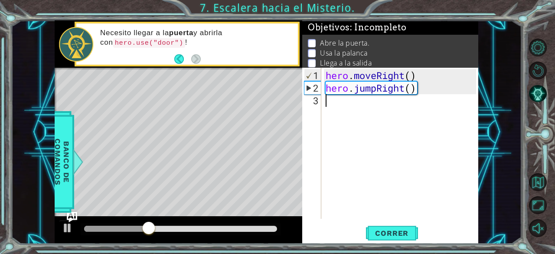
type textarea "h"
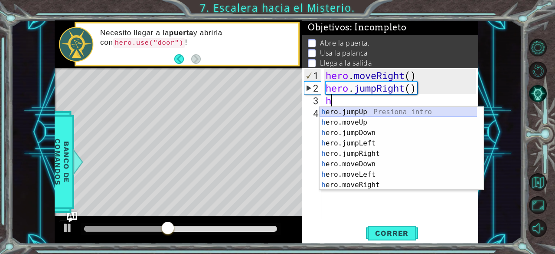
click at [374, 109] on div "h ero.jumpUp Presiona intro h ero.moveUp Presiona intro h ero.jumpDown Presiona…" at bounding box center [399, 159] width 158 height 104
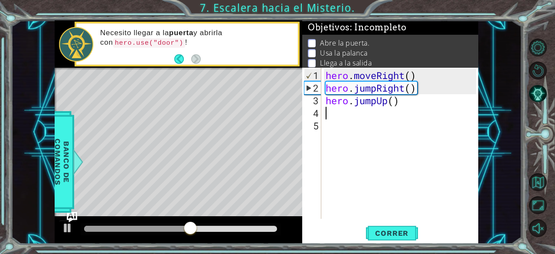
type textarea "h"
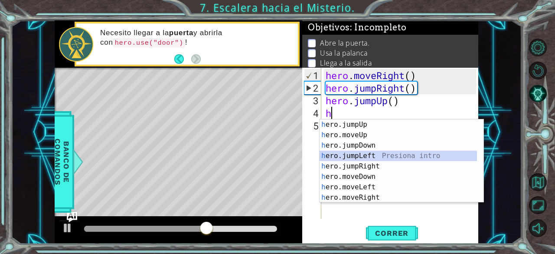
click at [365, 154] on div "h ero.jumpUp Presiona intro h ero.moveUp Presiona intro h ero.jumpDown Presiona…" at bounding box center [399, 171] width 158 height 104
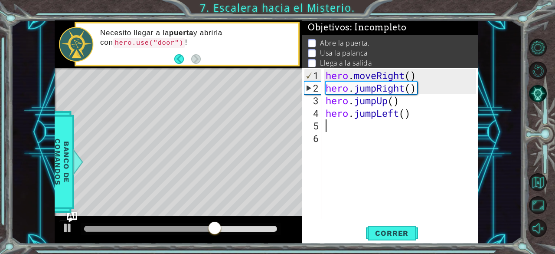
click at [359, 130] on div "hero . moveRight ( ) hero . jumpRight ( ) hero . jumpUp ( ) hero . jumpLeft ( )" at bounding box center [402, 157] width 157 height 176
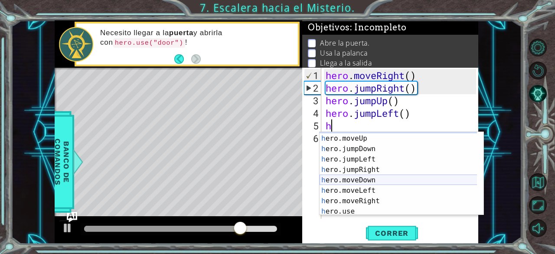
scroll to position [10, 0]
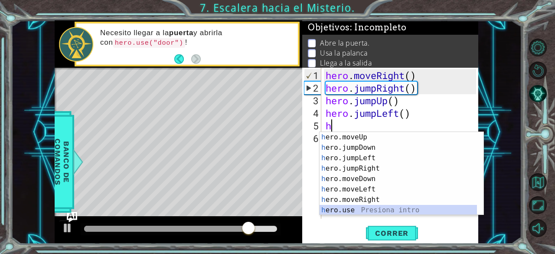
click at [346, 208] on div "h ero.moveUp Presiona intro h ero.jumpDown Presiona intro h ero.jumpLeft Presio…" at bounding box center [399, 184] width 158 height 104
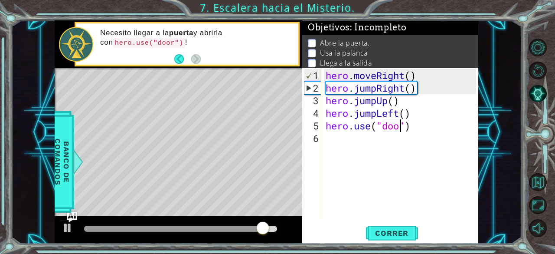
type textarea "hero.use("door")"
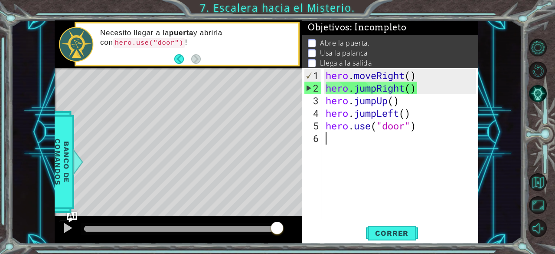
click at [426, 137] on div "hero . moveRight ( ) hero . jumpRight ( ) hero . jumpUp ( ) hero . jumpLeft ( )…" at bounding box center [402, 157] width 157 height 176
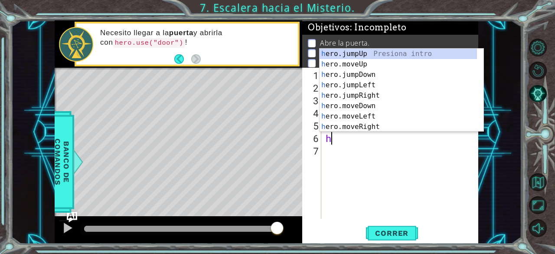
scroll to position [0, 0]
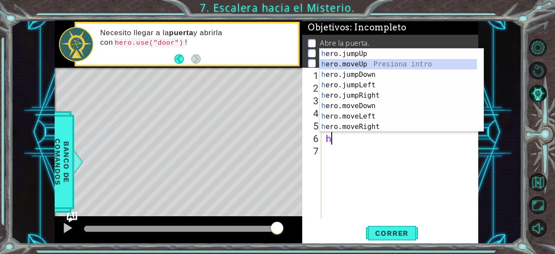
click at [363, 65] on div "h ero.jumpUp Presiona intro h ero.moveUp Presiona intro h ero.jumpDown Presiona…" at bounding box center [399, 101] width 158 height 104
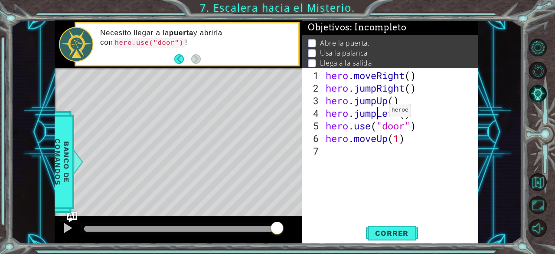
click at [376, 114] on div "hero . moveRight ( ) hero . jumpRight ( ) hero . jumpUp ( ) hero . jumpLeft ( )…" at bounding box center [402, 157] width 157 height 176
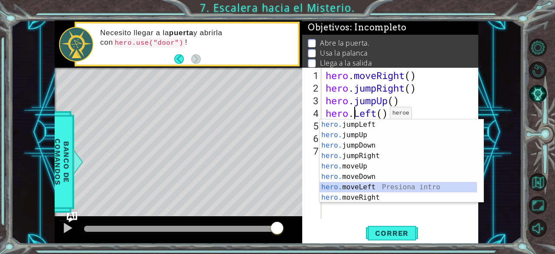
click at [362, 185] on div "hero. jumpLeft Presiona intro hero. jumpUp Presiona intro hero. jumpDown Presio…" at bounding box center [399, 171] width 158 height 104
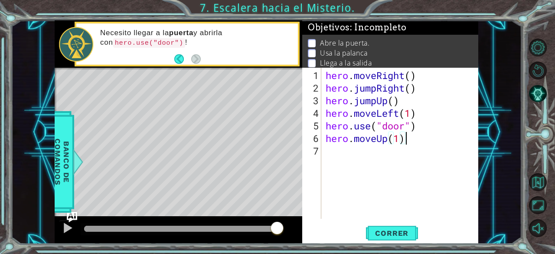
click at [420, 137] on div "hero . moveRight ( ) hero . jumpRight ( ) hero . jumpUp ( ) hero . moveLeft ( 1…" at bounding box center [402, 157] width 157 height 176
click at [400, 138] on div "hero . moveRight ( ) hero . jumpRight ( ) hero . jumpUp ( ) hero . moveLeft ( 1…" at bounding box center [402, 157] width 157 height 176
click at [398, 226] on button "Correr" at bounding box center [392, 233] width 52 height 18
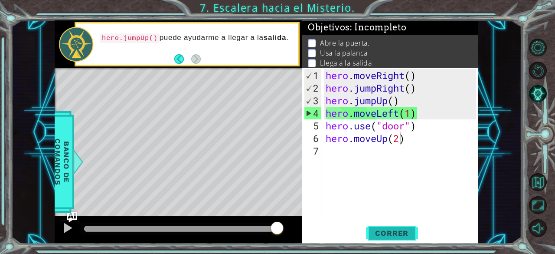
click at [394, 232] on span "Correr" at bounding box center [391, 233] width 51 height 9
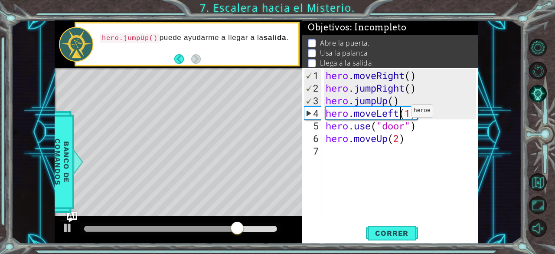
click at [398, 114] on div "hero . moveRight ( ) hero . jumpRight ( ) hero . jumpUp ( ) hero . moveLeft ( 1…" at bounding box center [402, 157] width 157 height 176
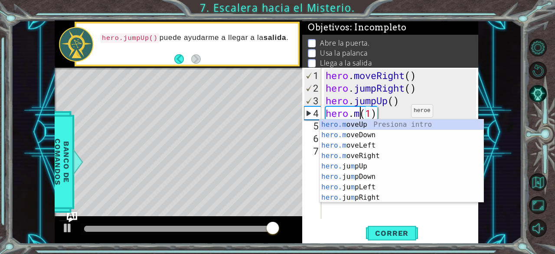
scroll to position [0, 2]
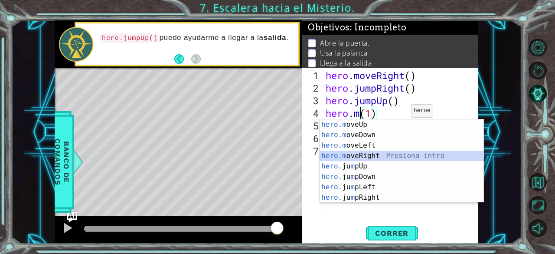
click at [386, 153] on div "hero.m oveUp Presiona intro hero.m oveDown Presiona intro hero.m oveLeft Presio…" at bounding box center [402, 171] width 164 height 104
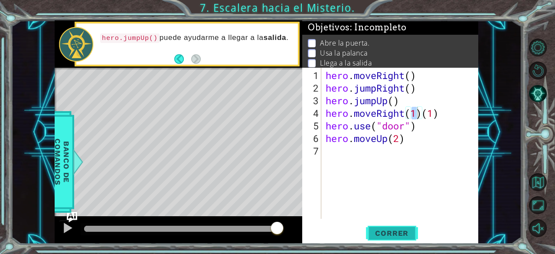
click at [390, 234] on span "Correr" at bounding box center [391, 233] width 51 height 9
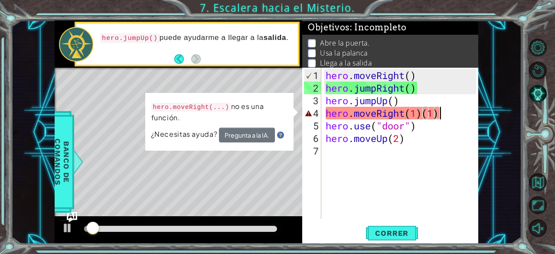
click at [441, 115] on div "hero . moveRight ( ) hero . jumpRight ( ) hero . jumpUp ( ) hero . moveRight ( …" at bounding box center [402, 157] width 157 height 176
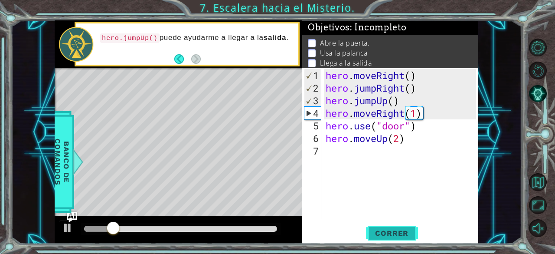
click at [391, 233] on span "Correr" at bounding box center [391, 233] width 51 height 9
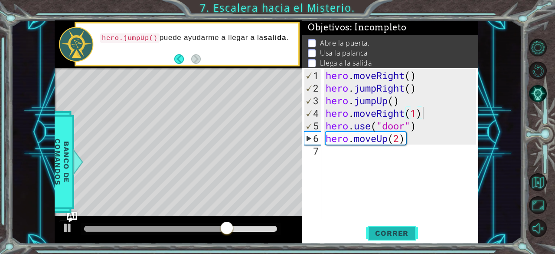
click at [386, 229] on span "Correr" at bounding box center [391, 233] width 51 height 9
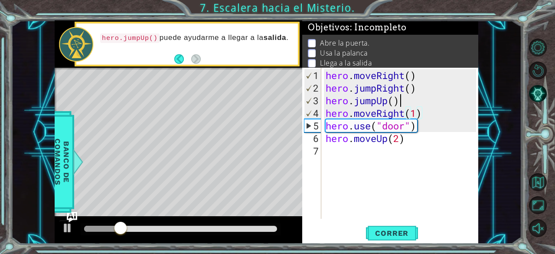
click at [400, 101] on div "hero . moveRight ( ) hero . jumpRight ( ) hero . jumpUp ( ) hero . moveRight ( …" at bounding box center [402, 157] width 157 height 176
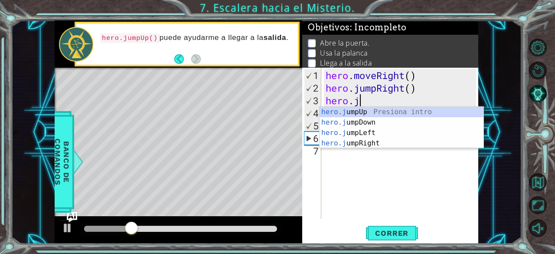
type textarea "hero."
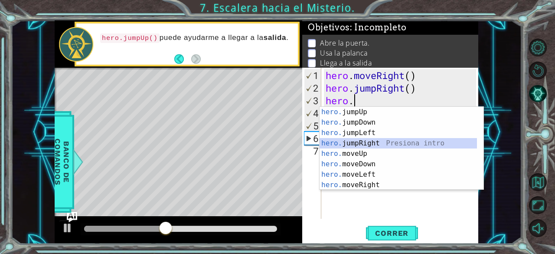
click at [379, 140] on div "hero. jumpUp Presiona intro hero. jumpDown Presiona intro hero. jumpLeft Presio…" at bounding box center [399, 159] width 158 height 104
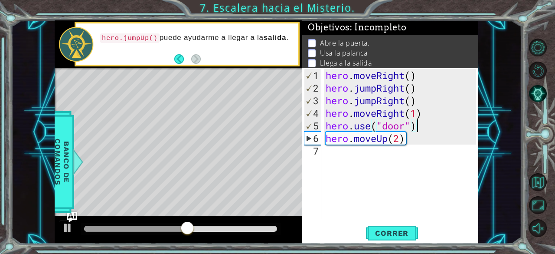
click at [429, 118] on div "hero . moveRight ( ) hero . jumpRight ( ) hero . jumpRight ( ) hero . moveRight…" at bounding box center [402, 157] width 157 height 176
click at [430, 115] on div "hero . moveRight ( ) hero . jumpRight ( ) hero . jumpRight ( ) hero . moveRight…" at bounding box center [402, 157] width 157 height 176
type textarea "hero.moveRight(1)"
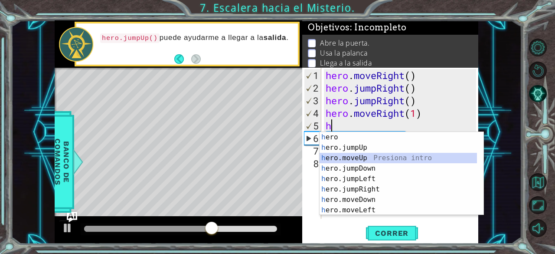
click at [372, 161] on div "h ero Presiona intro h ero.jumpUp Presiona intro h ero.moveUp Presiona intro h …" at bounding box center [399, 184] width 158 height 104
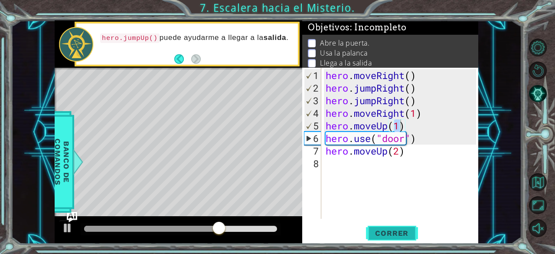
click at [381, 226] on button "Correr" at bounding box center [392, 233] width 52 height 18
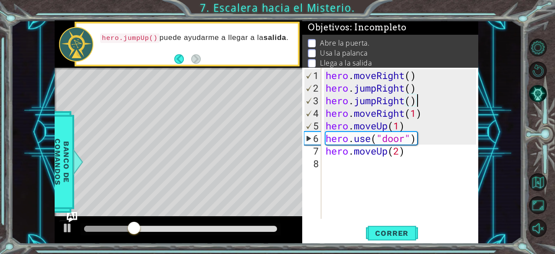
click at [415, 100] on div "hero . moveRight ( ) hero . jumpRight ( ) hero . jumpRight ( ) hero . moveRight…" at bounding box center [402, 157] width 157 height 176
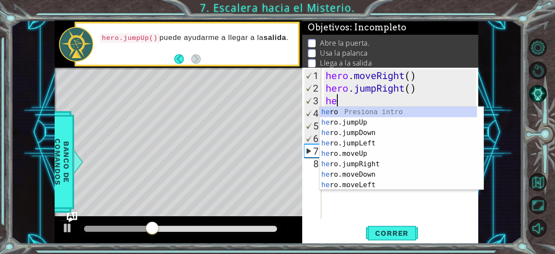
type textarea "h"
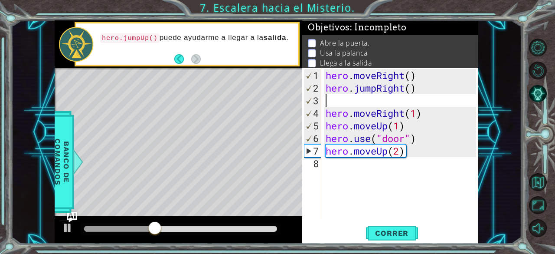
type textarea "hero.jumpRight()"
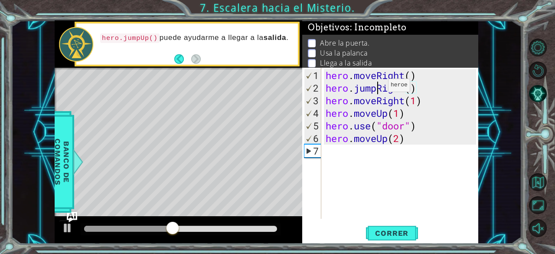
click at [375, 88] on div "hero . moveRight ( ) hero . jumpRight ( ) hero . moveRight ( 1 ) hero . moveUp …" at bounding box center [402, 157] width 157 height 176
click at [383, 233] on span "Correr" at bounding box center [391, 233] width 51 height 9
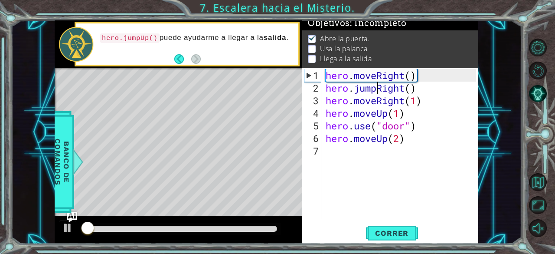
scroll to position [8, 0]
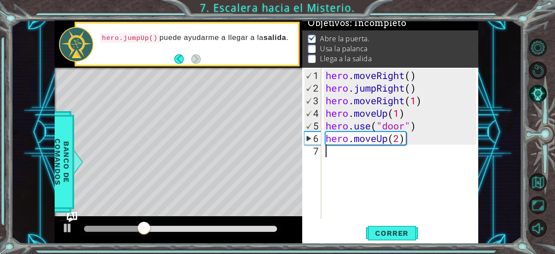
click at [435, 157] on div "hero . moveRight ( ) hero . jumpRight ( ) hero . moveRight ( 1 ) hero . moveUp …" at bounding box center [402, 157] width 157 height 176
type textarea "h"
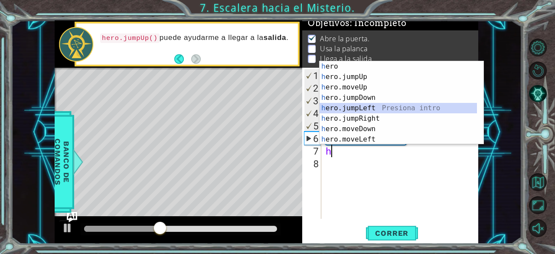
click at [374, 108] on div "h ero Presiona intro h ero.jumpUp Presiona intro h ero.moveUp Presiona intro h …" at bounding box center [399, 113] width 158 height 104
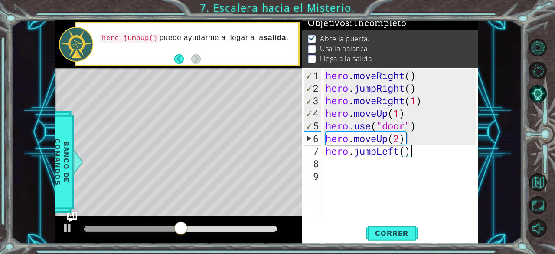
click at [415, 150] on div "hero . moveRight ( ) hero . jumpRight ( ) hero . moveRight ( 1 ) hero . moveUp …" at bounding box center [402, 157] width 157 height 176
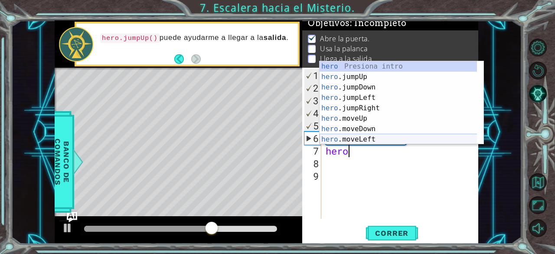
click at [367, 136] on div "hero Presiona intro hero .jumpUp Presiona intro hero .jumpDown Presiona intro h…" at bounding box center [399, 113] width 158 height 104
type textarea "hero.moveLeft(1)"
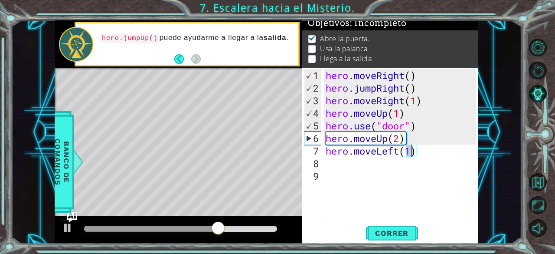
click at [428, 158] on div "hero . moveRight ( ) hero . jumpRight ( ) hero . moveRight ( 1 ) hero . moveUp …" at bounding box center [402, 157] width 157 height 176
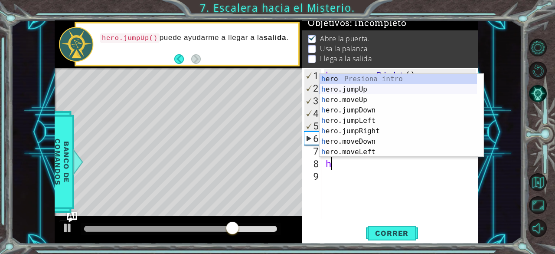
scroll to position [21, 0]
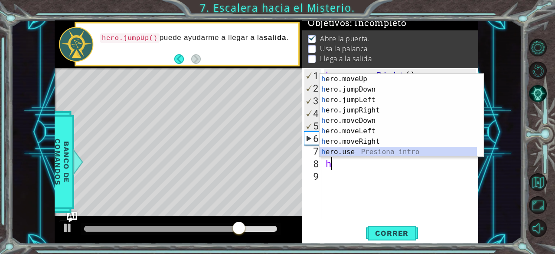
click at [361, 150] on div "h ero.moveUp Presiona intro h ero.jumpDown Presiona intro h ero.jumpLeft Presio…" at bounding box center [399, 126] width 158 height 104
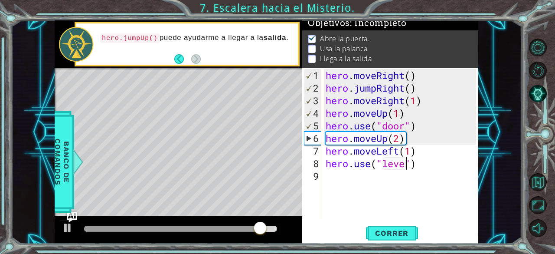
scroll to position [0, 4]
type textarea "hero.use("lever")"
click at [428, 165] on div "hero . moveRight ( ) hero . jumpRight ( ) hero . moveRight ( 1 ) hero . moveUp …" at bounding box center [402, 157] width 157 height 176
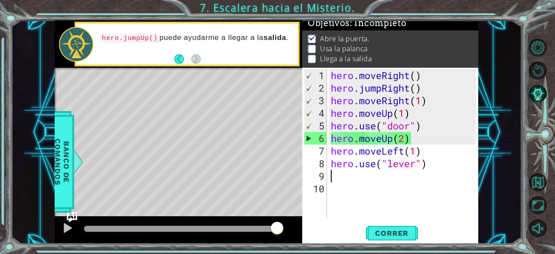
scroll to position [0, 0]
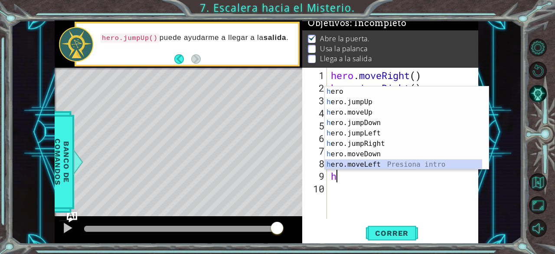
click at [374, 159] on div "h ero Presiona intro h ero.jumpUp Presiona intro h ero.moveUp Presiona intro h …" at bounding box center [404, 138] width 158 height 104
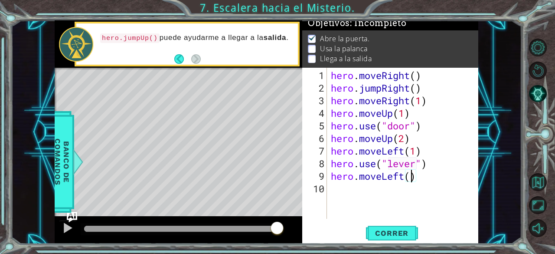
scroll to position [0, 3]
click at [390, 236] on span "Correr" at bounding box center [391, 233] width 51 height 9
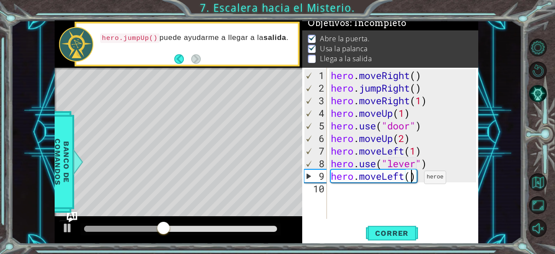
type textarea "hero.moveLeft(2)"
click at [435, 182] on div "hero . moveRight ( ) hero . jumpRight ( ) hero . moveRight ( 1 ) hero . moveUp …" at bounding box center [405, 157] width 152 height 176
type textarea "h"
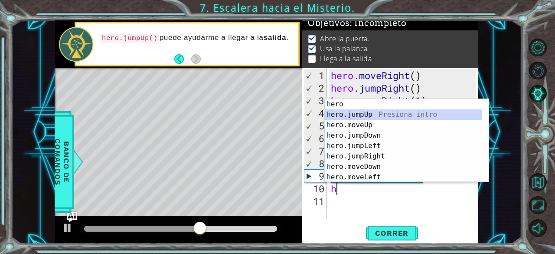
click at [436, 114] on div "h ero Presiona intro h ero.jumpUp Presiona intro h ero.moveUp Presiona intro h …" at bounding box center [404, 151] width 158 height 104
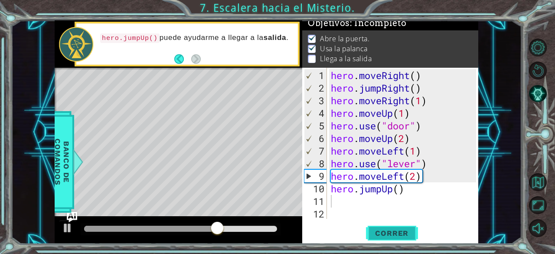
click at [387, 235] on span "Correr" at bounding box center [391, 233] width 51 height 9
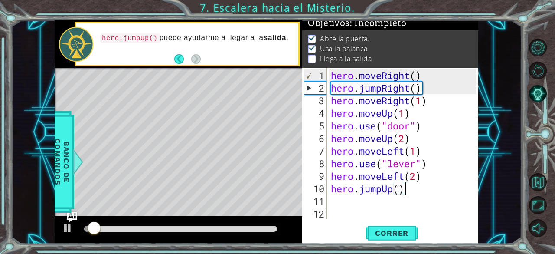
click at [427, 190] on div "hero . moveRight ( ) hero . jumpRight ( ) hero . moveRight ( 1 ) hero . moveUp …" at bounding box center [405, 157] width 152 height 176
type textarea "hero.jumpUp()"
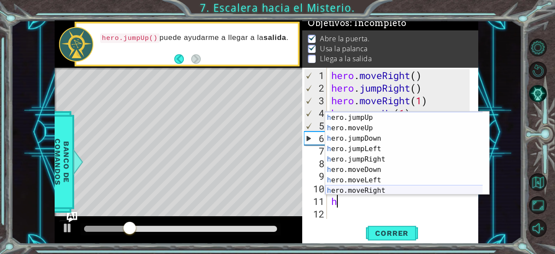
scroll to position [10, 0]
click at [373, 191] on div "h ero.jumpUp Presiona intro h ero.moveUp Presiona intro h ero.jumpDown Presiona…" at bounding box center [404, 163] width 158 height 104
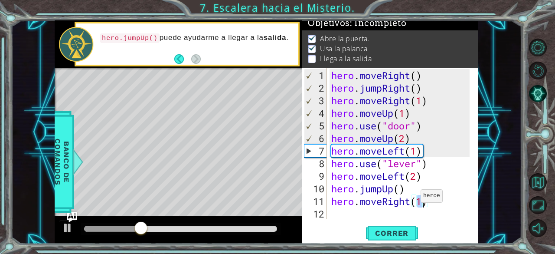
type textarea "hero.moveRight(2)"
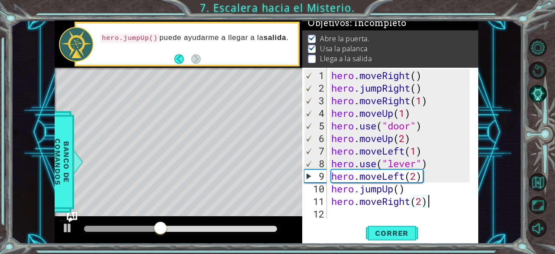
click at [437, 204] on div "hero . moveRight ( ) hero . jumpRight ( ) hero . moveRight ( 1 ) hero . moveUp …" at bounding box center [402, 157] width 145 height 176
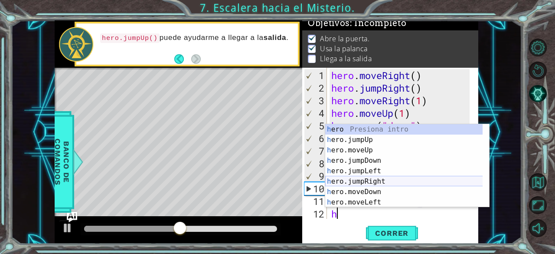
scroll to position [21, 0]
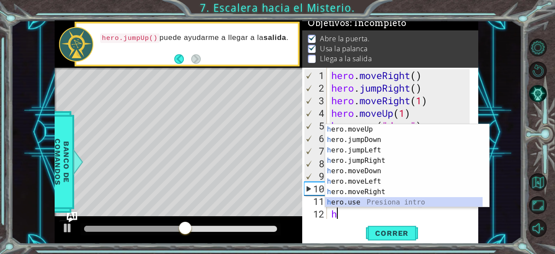
click at [353, 204] on div "h ero.moveUp Presiona intro h ero.jumpDown Presiona intro h ero.jumpLeft Presio…" at bounding box center [404, 176] width 158 height 104
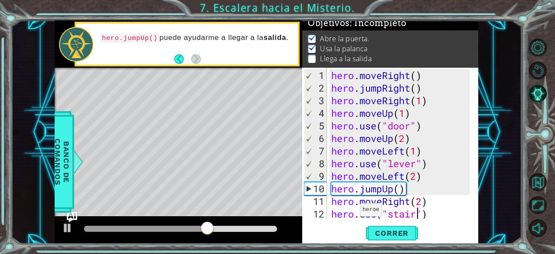
scroll to position [0, 4]
type textarea "hero.use("stairs")"
click at [387, 241] on button "Correr" at bounding box center [392, 233] width 52 height 18
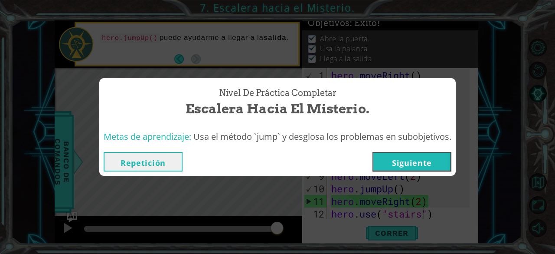
click at [417, 161] on button "Siguiente" at bounding box center [411, 162] width 79 height 20
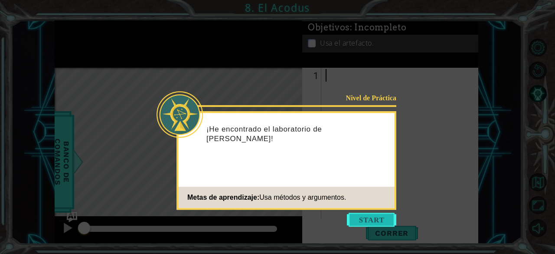
click at [362, 224] on button "Start" at bounding box center [371, 219] width 49 height 14
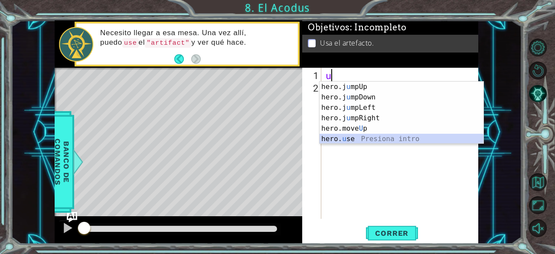
click at [362, 135] on div "hero.j u mpUp Presiona intro hero.j u mpDown Presiona intro hero.j u mpLeft Pre…" at bounding box center [402, 123] width 164 height 83
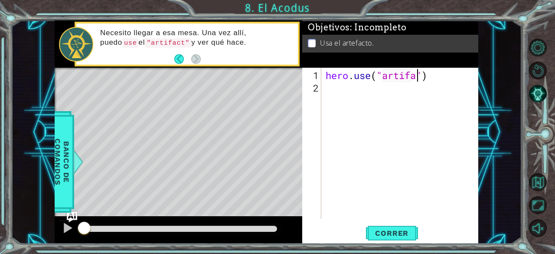
scroll to position [0, 4]
type textarea "hero.use("artifact")"
click at [384, 227] on button "Correr" at bounding box center [392, 233] width 52 height 18
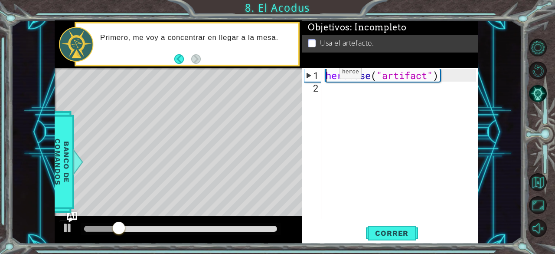
click at [326, 76] on div "hero . use ( "artifact" )" at bounding box center [402, 157] width 157 height 176
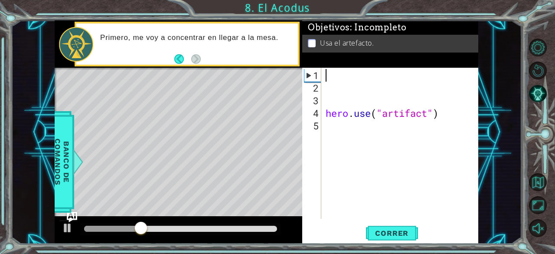
click at [328, 75] on div "hero . use ( "artifact" )" at bounding box center [402, 157] width 157 height 176
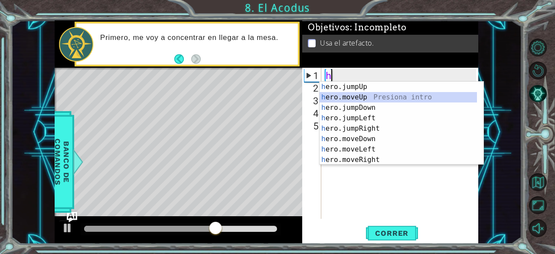
click at [371, 98] on div "h ero.jumpUp Presiona intro h ero.moveUp Presiona intro h ero.jumpDown Presiona…" at bounding box center [399, 134] width 158 height 104
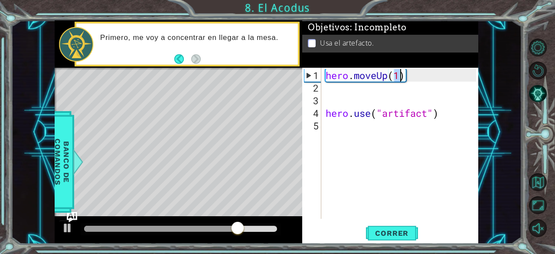
type textarea "hero.moveUp(2)"
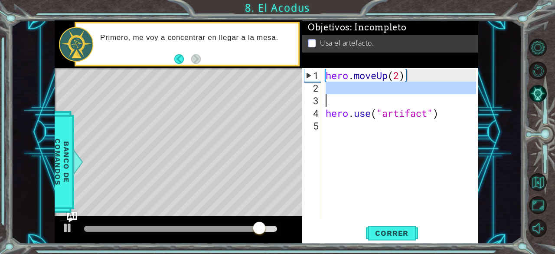
drag, startPoint x: 407, startPoint y: 93, endPoint x: 402, endPoint y: 99, distance: 8.6
click at [402, 99] on div "hero . moveUp ( 2 ) hero . use ( "artifact" )" at bounding box center [402, 157] width 157 height 176
click at [402, 99] on div "hero . moveUp ( 2 ) hero . use ( "artifact" )" at bounding box center [400, 143] width 153 height 151
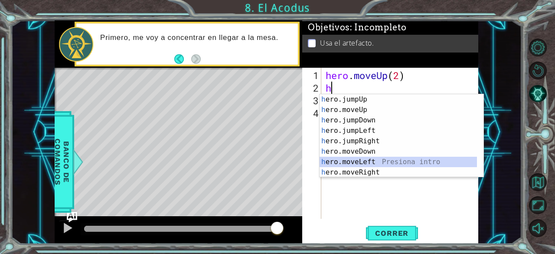
click at [380, 162] on div "h ero.jumpUp Presiona intro h ero.moveUp Presiona intro h ero.jumpDown Presiona…" at bounding box center [399, 146] width 158 height 104
type textarea "hero.moveLeft(1)"
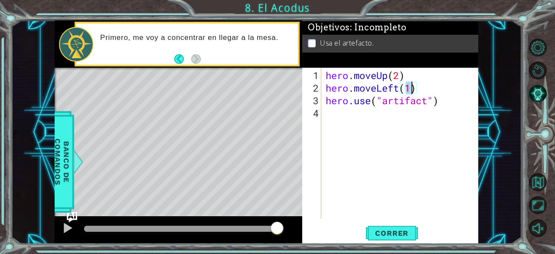
click at [428, 88] on div "hero . moveUp ( 2 ) hero . moveLeft ( 1 ) hero . use ( "artifact" )" at bounding box center [402, 157] width 157 height 176
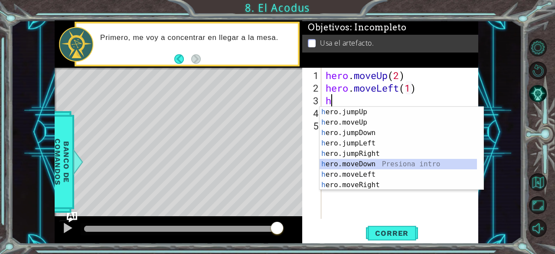
click at [382, 165] on div "h ero.jumpUp Presiona intro h ero.moveUp Presiona intro h ero.jumpDown Presiona…" at bounding box center [399, 159] width 158 height 104
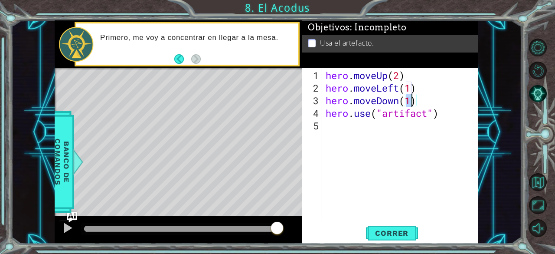
type textarea "hero.moveDown(2)"
click at [432, 96] on div "hero . moveUp ( 2 ) hero . moveLeft ( 1 ) hero . moveDown ( 2 ) hero . use ( "a…" at bounding box center [402, 157] width 157 height 176
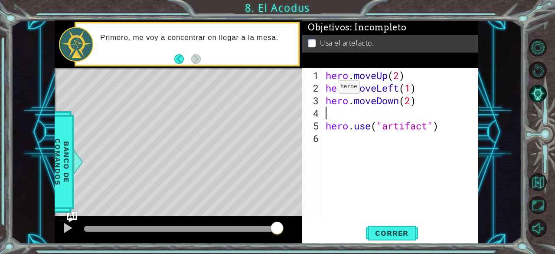
type textarea "h"
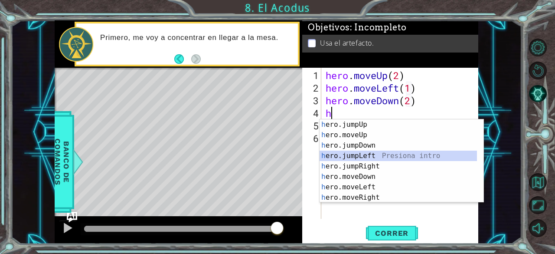
click at [364, 151] on div "h ero.jumpUp Presiona intro h ero.moveUp Presiona intro h ero.jumpDown Presiona…" at bounding box center [399, 171] width 158 height 104
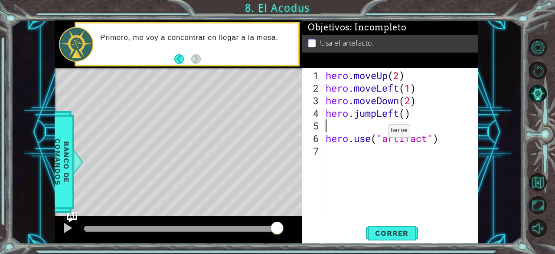
type textarea "h"
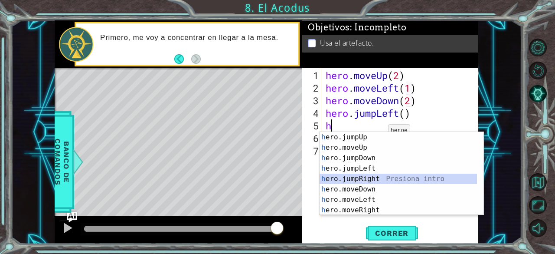
click at [363, 178] on div "h ero.jumpUp Presiona intro h ero.moveUp Presiona intro h ero.jumpDown Presiona…" at bounding box center [399, 184] width 158 height 104
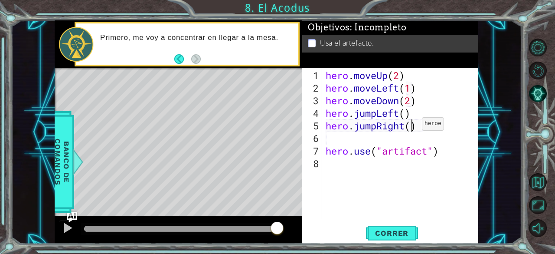
click at [409, 127] on div "hero . moveUp ( 2 ) hero . moveLeft ( 1 ) hero . moveDown ( 2 ) hero . jumpLeft…" at bounding box center [402, 157] width 157 height 176
click at [416, 115] on div "hero . moveUp ( 2 ) hero . moveLeft ( 1 ) hero . moveDown ( 2 ) hero . jumpLeft…" at bounding box center [402, 157] width 157 height 176
click at [414, 126] on div "hero . moveUp ( 2 ) hero . moveLeft ( 1 ) hero . moveDown ( 2 ) hero . jumpLeft…" at bounding box center [402, 157] width 157 height 176
click at [415, 126] on div "hero . moveUp ( 2 ) hero . moveLeft ( 1 ) hero . moveDown ( 2 ) hero . jumpLeft…" at bounding box center [402, 157] width 157 height 176
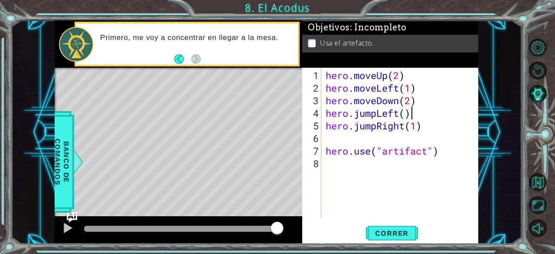
click at [422, 116] on div "hero . moveUp ( 2 ) hero . moveLeft ( 1 ) hero . moveDown ( 2 ) hero . jumpLeft…" at bounding box center [402, 157] width 157 height 176
click at [403, 127] on div "hero . moveUp ( 2 ) hero . moveLeft ( 1 ) hero . moveDown ( 2 ) hero . jumpLeft…" at bounding box center [402, 157] width 157 height 176
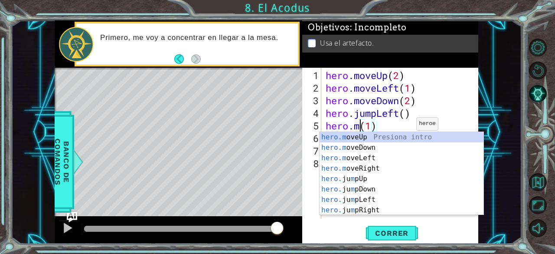
scroll to position [0, 2]
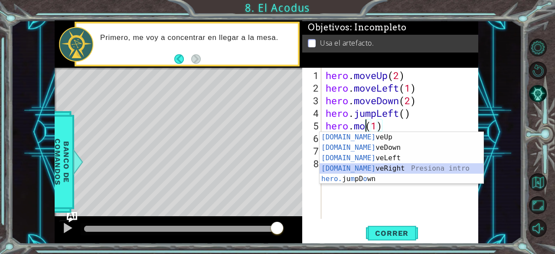
click at [384, 169] on div "[DOMAIN_NAME] veUp Presiona intro [DOMAIN_NAME] veDown Presiona intro [DOMAIN_N…" at bounding box center [402, 168] width 164 height 73
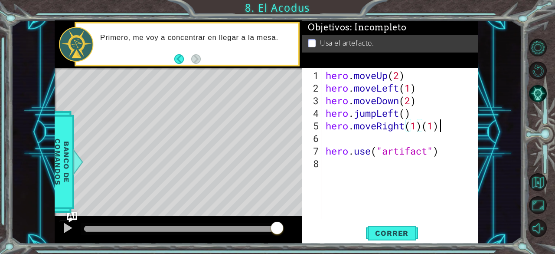
click at [438, 128] on div "hero . moveUp ( 2 ) hero . moveLeft ( 1 ) hero . moveDown ( 2 ) hero . jumpLeft…" at bounding box center [402, 157] width 157 height 176
click at [421, 111] on div "hero . moveUp ( 2 ) hero . moveLeft ( 1 ) hero . moveDown ( 2 ) hero . jumpLeft…" at bounding box center [402, 157] width 157 height 176
type textarea "hero.jumpLeft()"
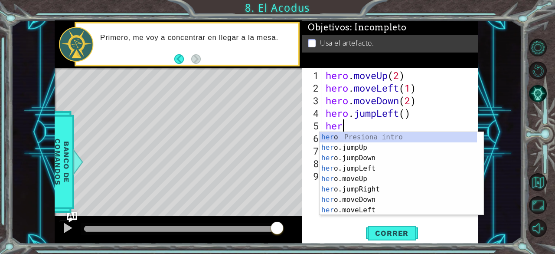
scroll to position [0, 0]
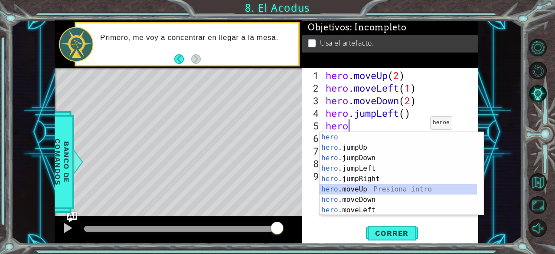
click at [373, 185] on div "hero Presiona intro hero .jumpUp Presiona intro hero .jumpDown Presiona intro h…" at bounding box center [399, 184] width 158 height 104
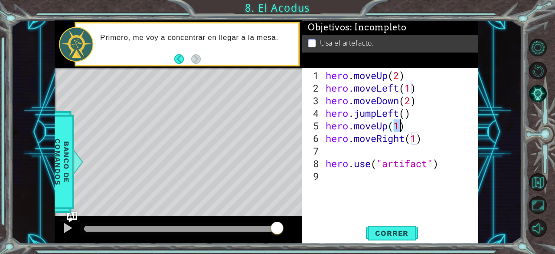
type textarea "hero.moveUp(2)"
click at [377, 152] on div "hero . moveUp ( 2 ) hero . moveLeft ( 1 ) hero . moveDown ( 2 ) hero . jumpLeft…" at bounding box center [402, 157] width 157 height 176
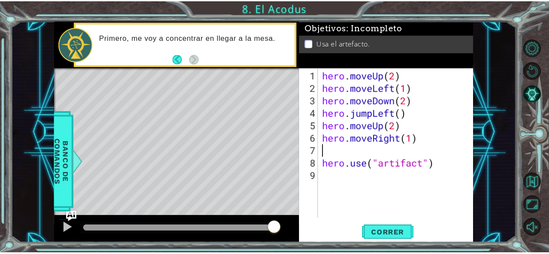
scroll to position [0, 0]
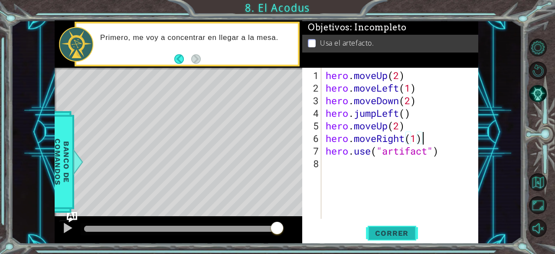
type textarea "hero.moveRight(1)"
click at [383, 232] on span "Correr" at bounding box center [391, 233] width 51 height 9
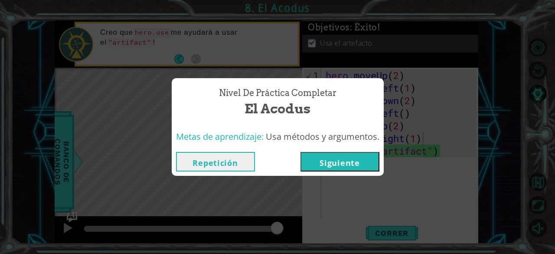
click at [353, 162] on button "Siguiente" at bounding box center [339, 162] width 79 height 20
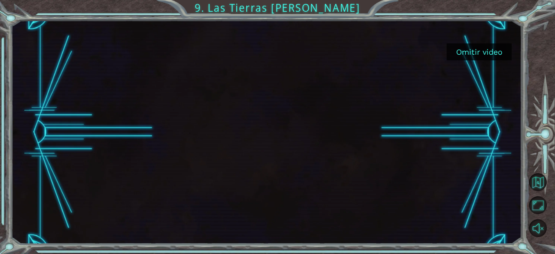
click at [480, 53] on button "Omitir video" at bounding box center [479, 51] width 65 height 17
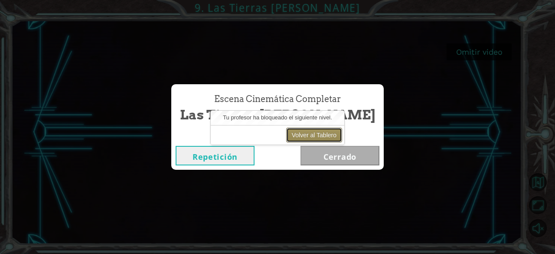
click at [325, 136] on button "Volver al Tablero" at bounding box center [314, 134] width 56 height 15
